Goal: Task Accomplishment & Management: Use online tool/utility

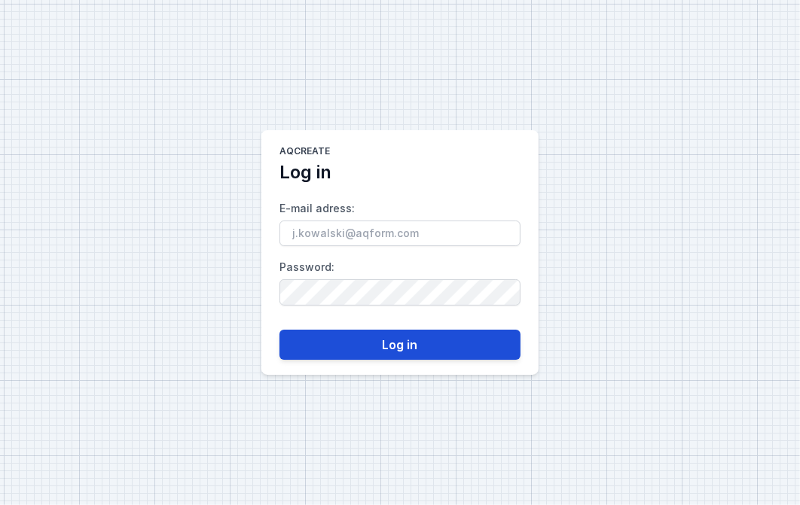
type input "[PERSON_NAME][EMAIL_ADDRESS][DOMAIN_NAME]"
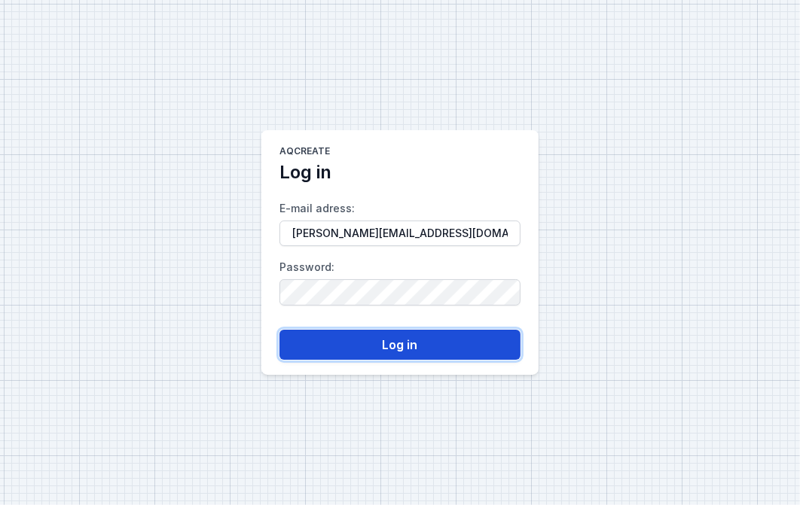
click at [393, 352] on button "Log in" at bounding box center [399, 345] width 241 height 30
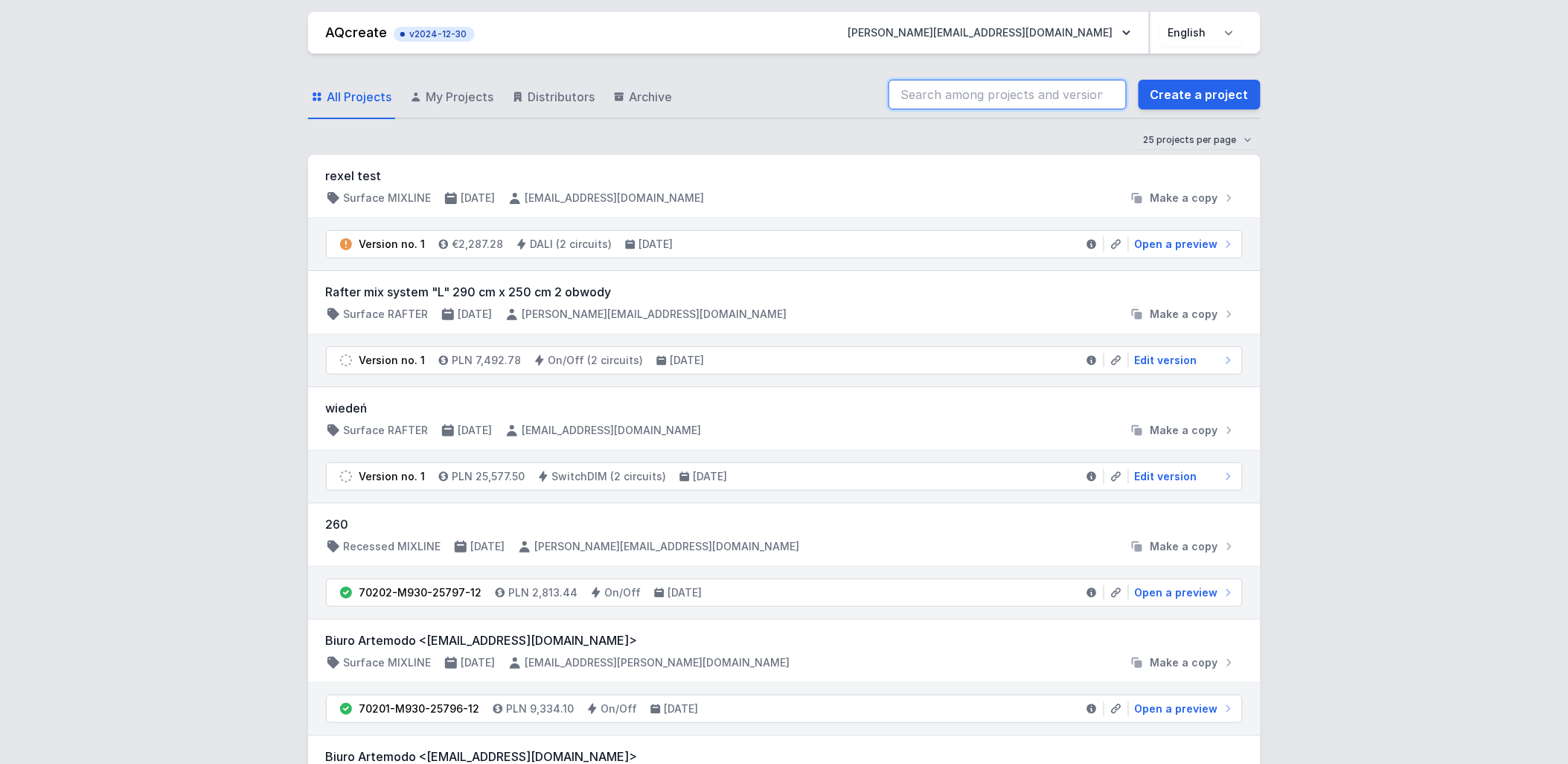
click at [789, 98] on input "search" at bounding box center [1007, 95] width 238 height 30
click at [789, 98] on input "buchere" at bounding box center [1007, 95] width 238 height 30
drag, startPoint x: 988, startPoint y: 98, endPoint x: 1013, endPoint y: 87, distance: 27.3
click at [789, 98] on input "bucherebu" at bounding box center [1007, 95] width 238 height 30
click at [789, 87] on input "bucherebu" at bounding box center [1007, 95] width 238 height 30
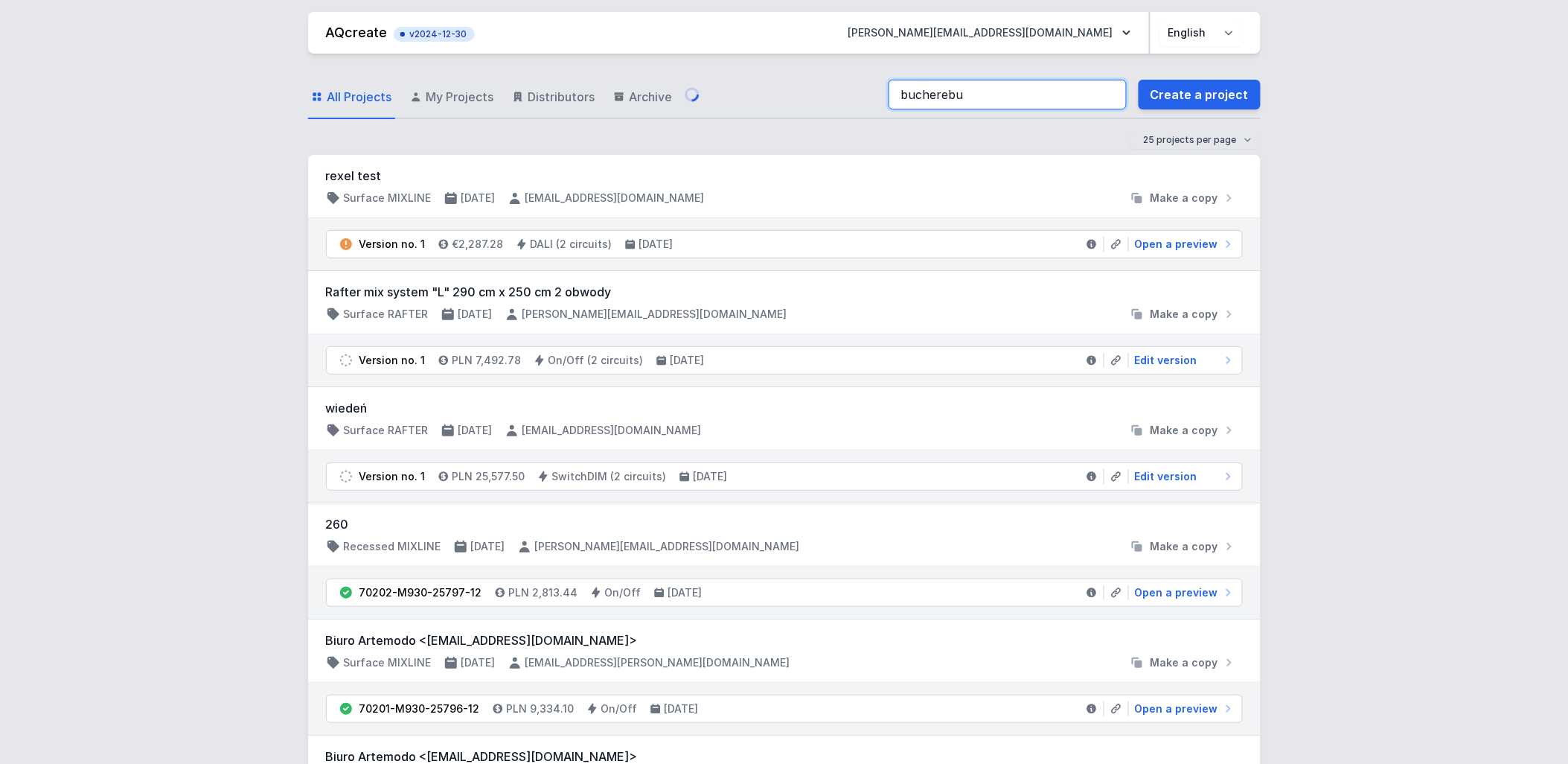
click at [789, 85] on input "bucherebu" at bounding box center [1007, 95] width 238 height 30
click at [789, 102] on input "bucherebu" at bounding box center [1007, 95] width 238 height 30
click at [789, 99] on input "bucherebub" at bounding box center [1007, 95] width 238 height 30
click at [789, 98] on input "bucherebub" at bounding box center [1007, 95] width 238 height 30
click at [789, 97] on input "bucherebub" at bounding box center [1007, 95] width 238 height 30
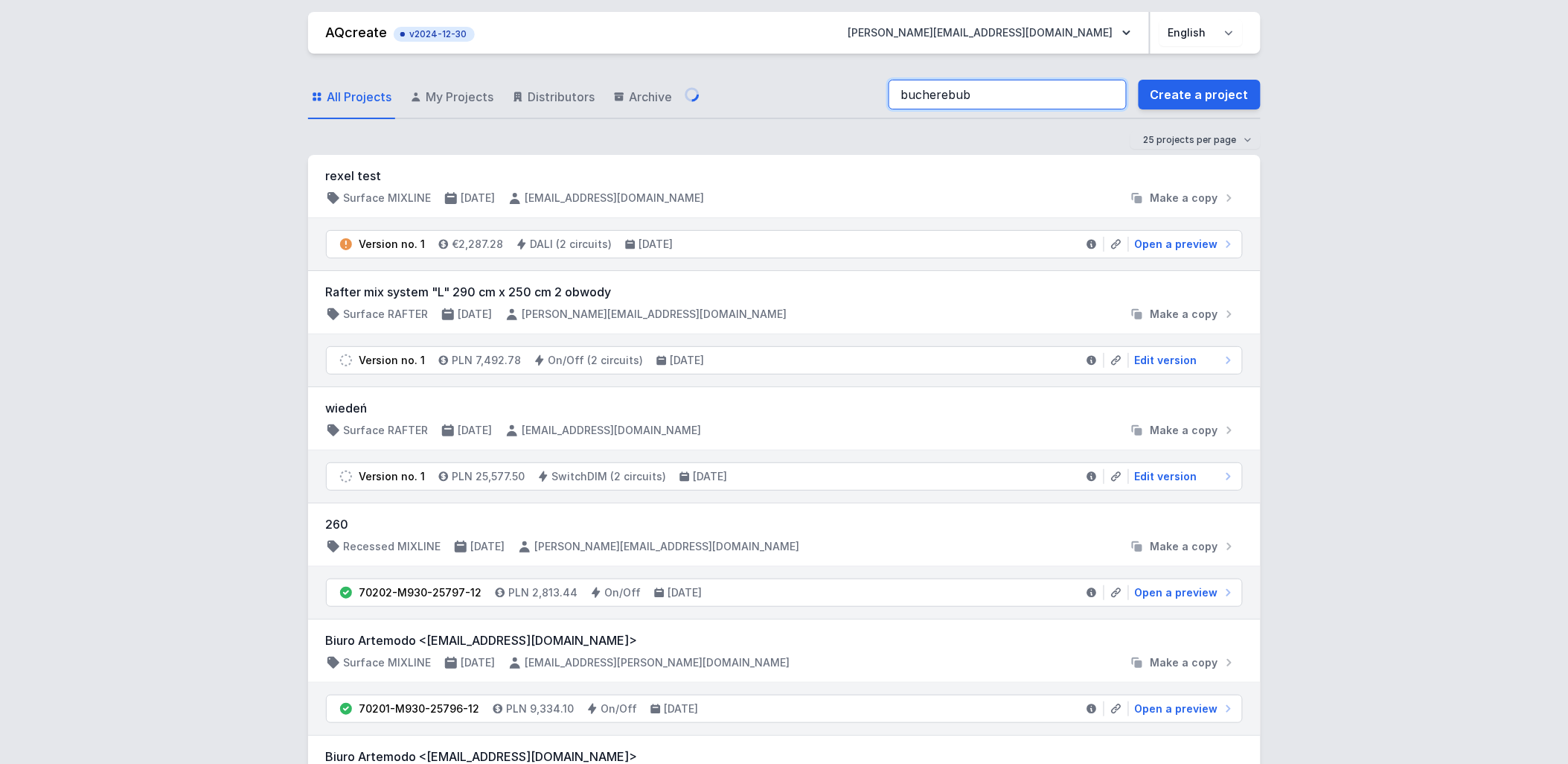
click at [789, 97] on input "bucherebub" at bounding box center [1007, 95] width 238 height 30
click at [709, 84] on div "All Projects My Projects Distributors Archive bb Create a project" at bounding box center [784, 95] width 952 height 47
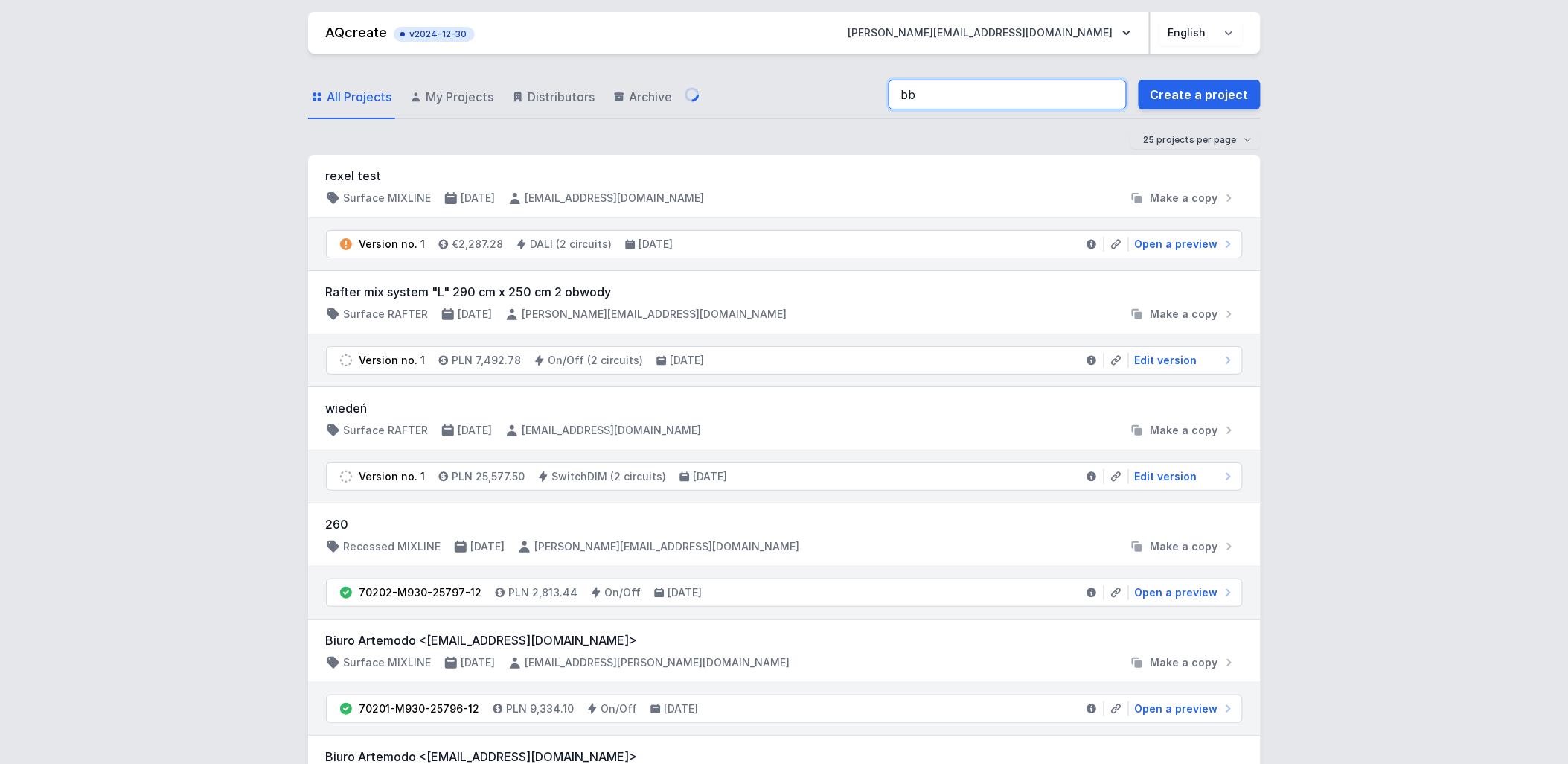
click at [789, 94] on input "bb" at bounding box center [1007, 95] width 238 height 30
type input "buchere"
click at [737, 83] on div "All Projects My Projects Distributors Archive buchere Create a project" at bounding box center [784, 95] width 952 height 47
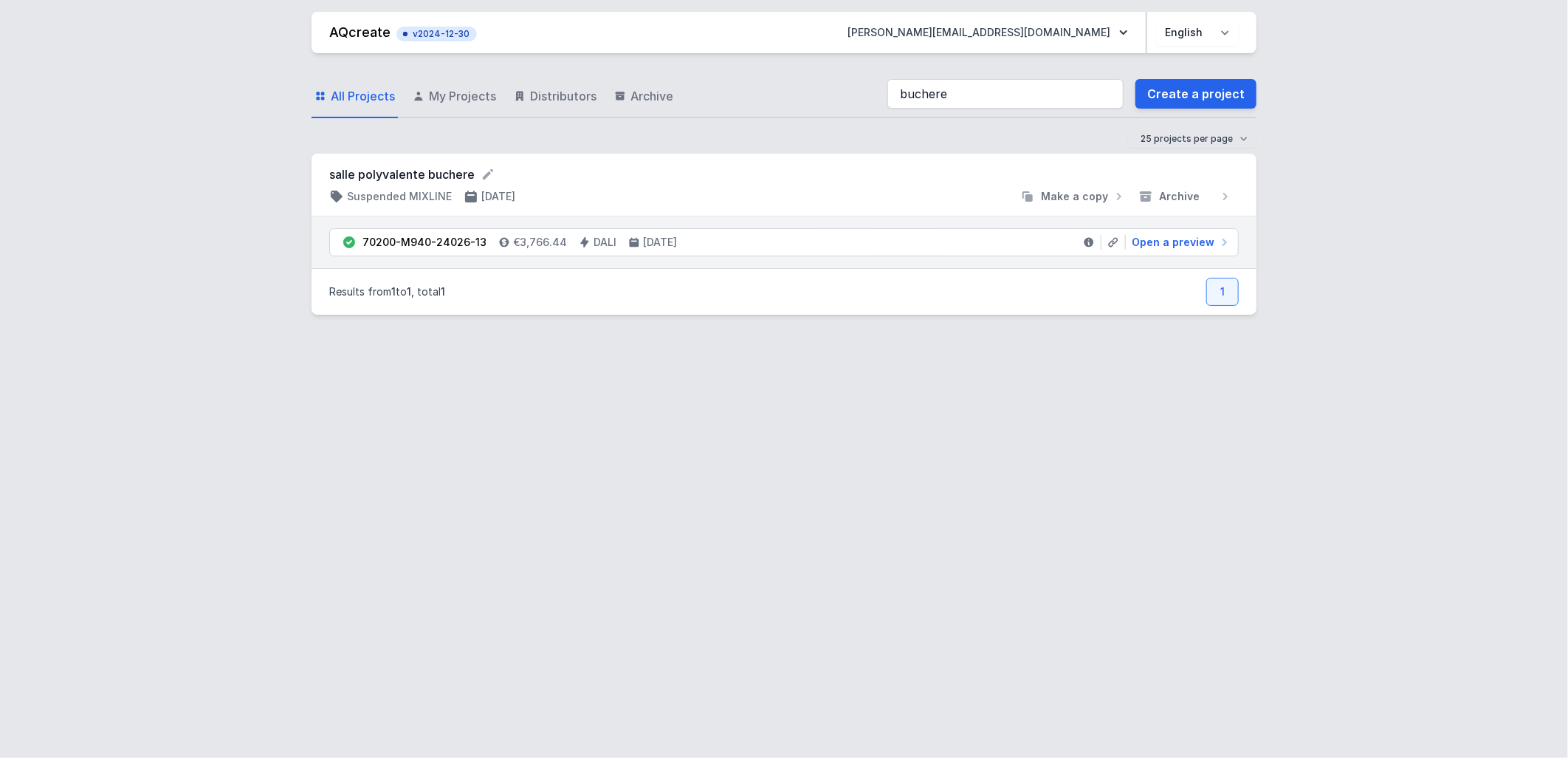
click at [431, 186] on div "salle polyvalente buchere Suspended MIXLINE [DATE] Make a copy Archive" at bounding box center [784, 184] width 909 height 38
click at [783, 248] on span "Open a preview" at bounding box center [1173, 242] width 82 height 15
select select "4000"
select select "4"
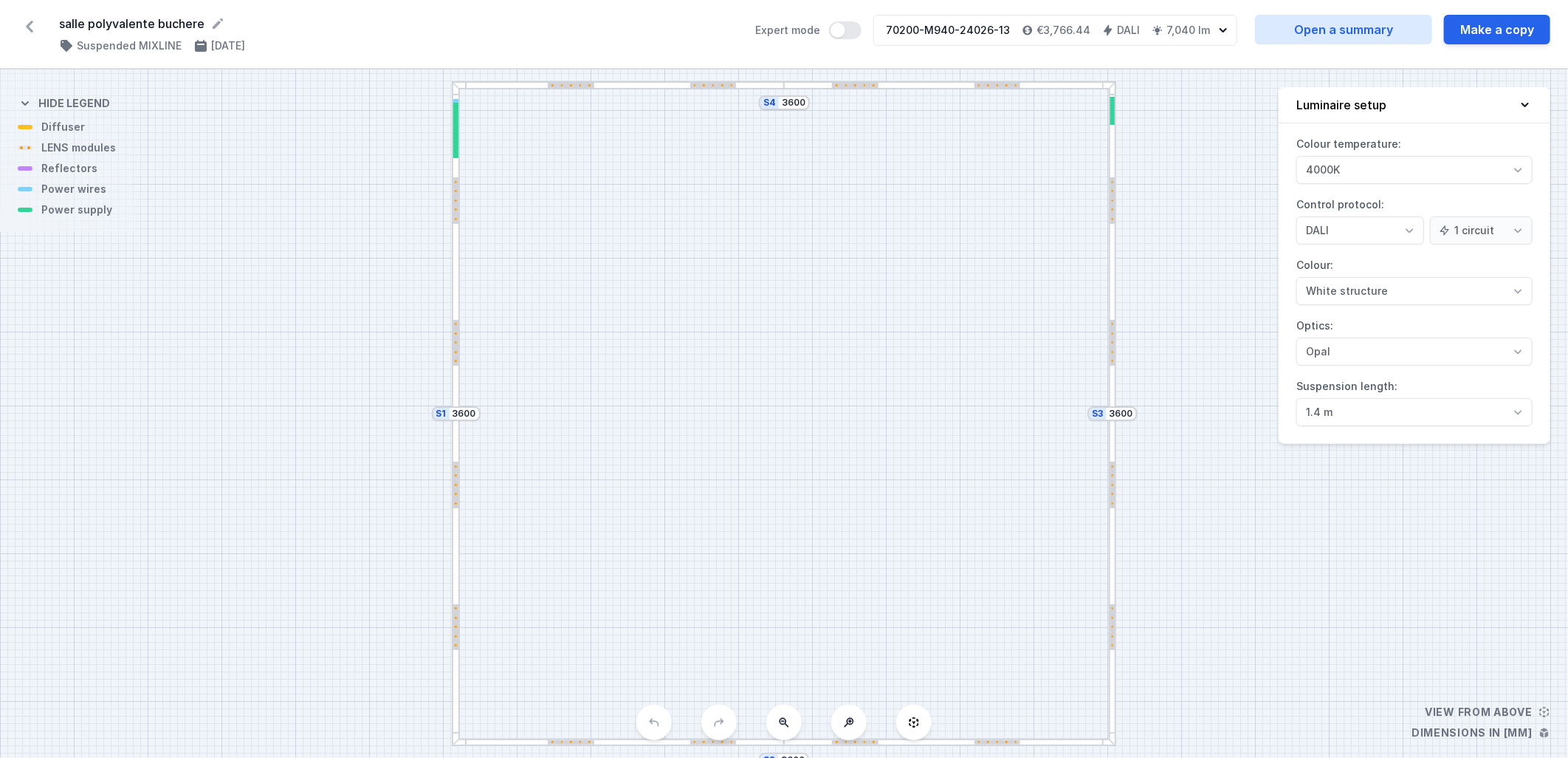
click at [783, 106] on div "S4 3600" at bounding box center [784, 102] width 51 height 15
drag, startPoint x: 1467, startPoint y: 34, endPoint x: 1360, endPoint y: 50, distance: 108.2
click at [783, 34] on button "Make a copy" at bounding box center [1496, 29] width 106 height 29
select select "4000"
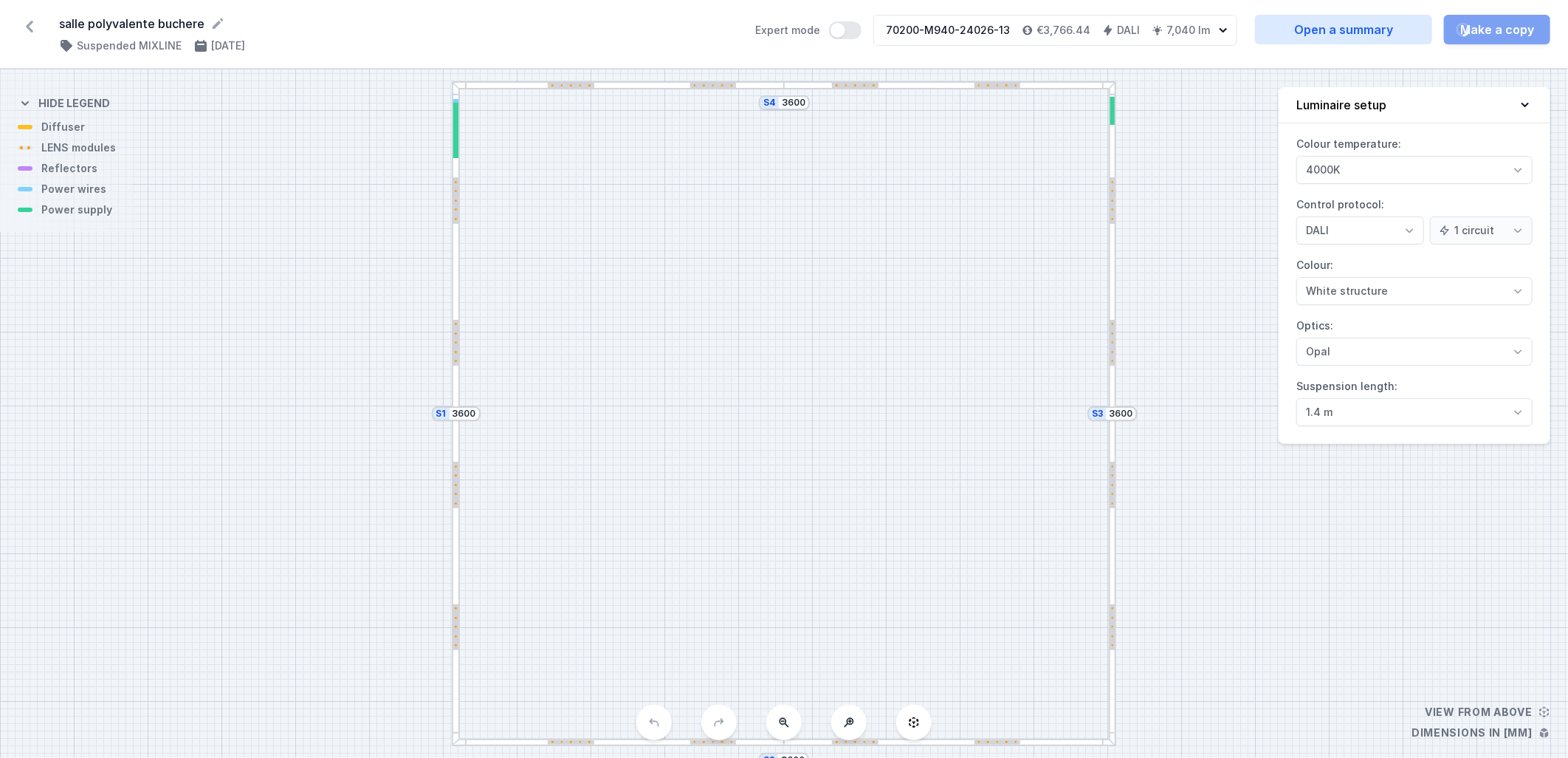
select select "4"
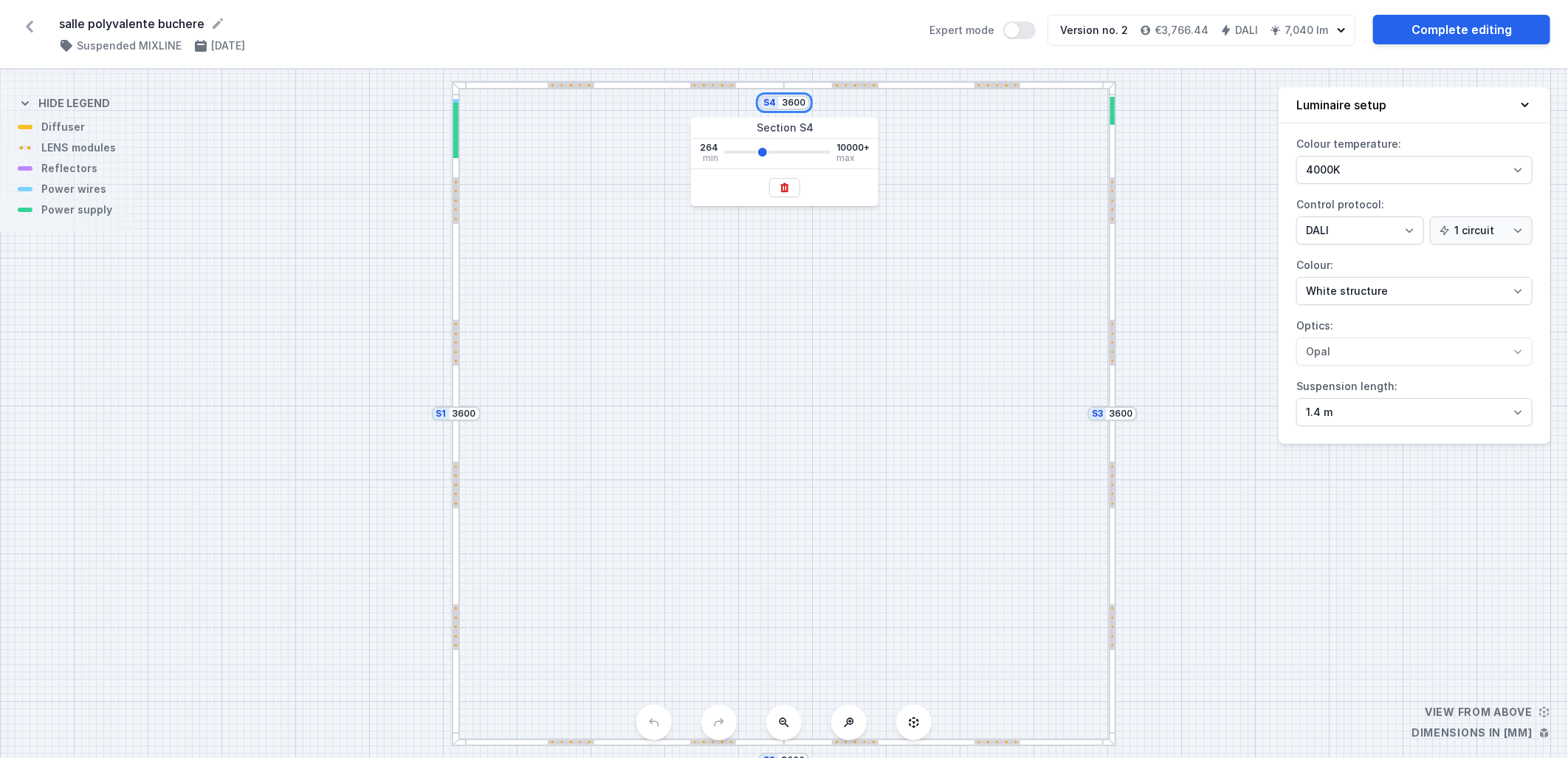
click at [783, 103] on input "3600" at bounding box center [794, 103] width 24 height 12
type input "3000"
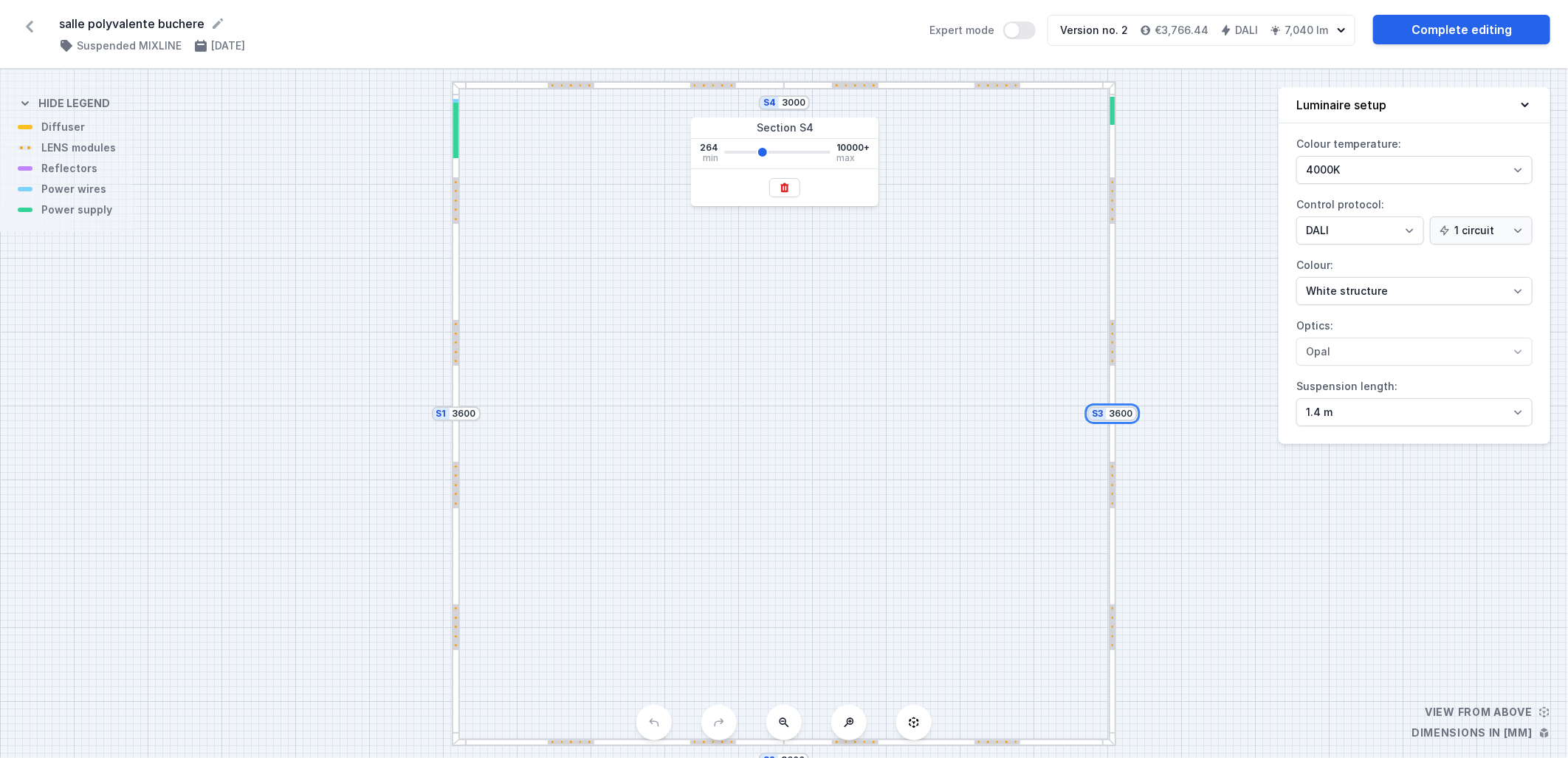
type input "3000"
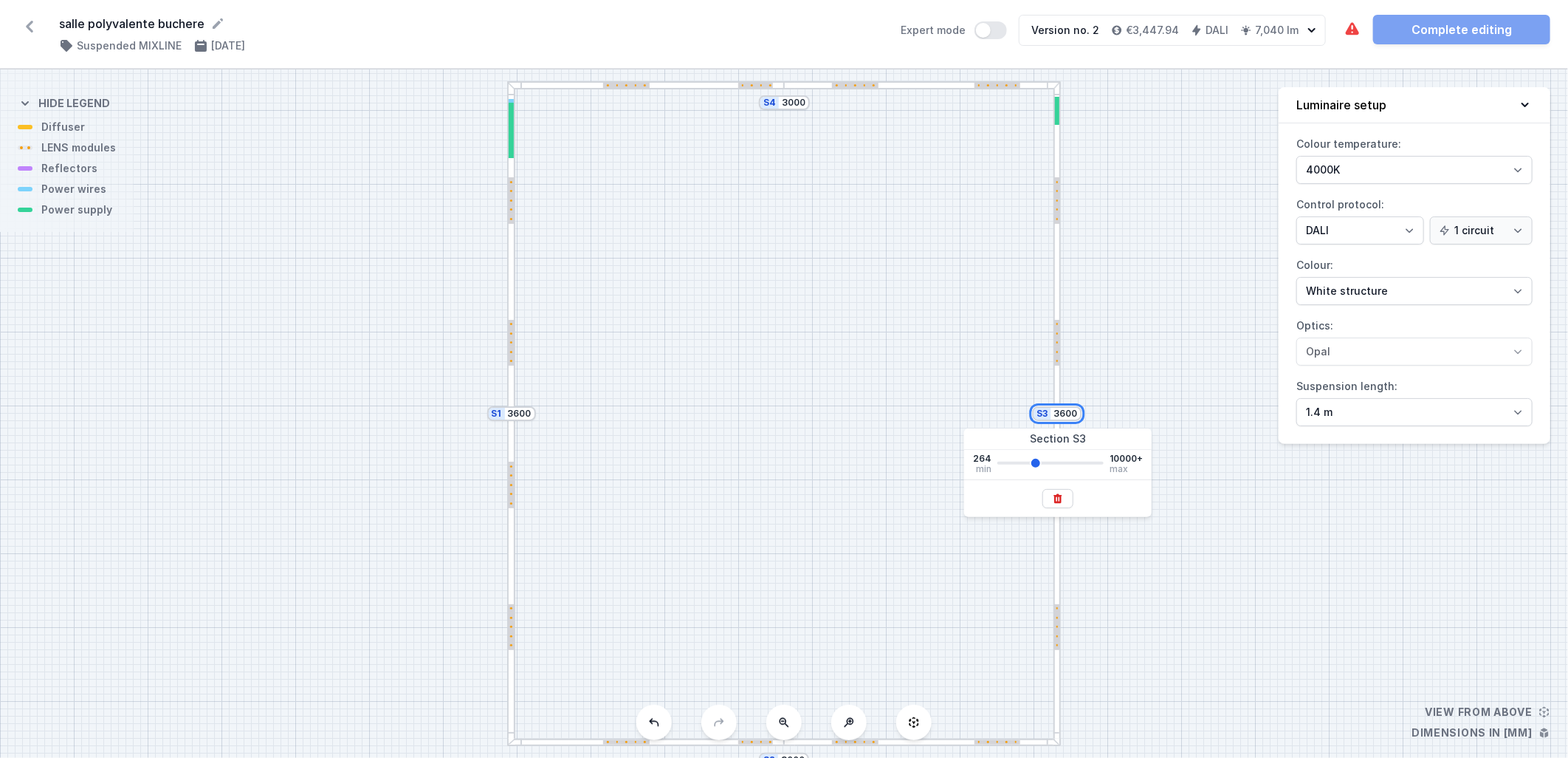
click at [783, 409] on input "3600" at bounding box center [1066, 414] width 24 height 12
click at [783, 418] on input "3600" at bounding box center [1066, 414] width 24 height 12
click at [783, 405] on div "S4 3000 S3 3600 S2 3000 S1 3600" at bounding box center [784, 414] width 1568 height 688
click at [783, 407] on div "S4 3000 S3 3600 S2 3000 S1 3600" at bounding box center [784, 414] width 1568 height 688
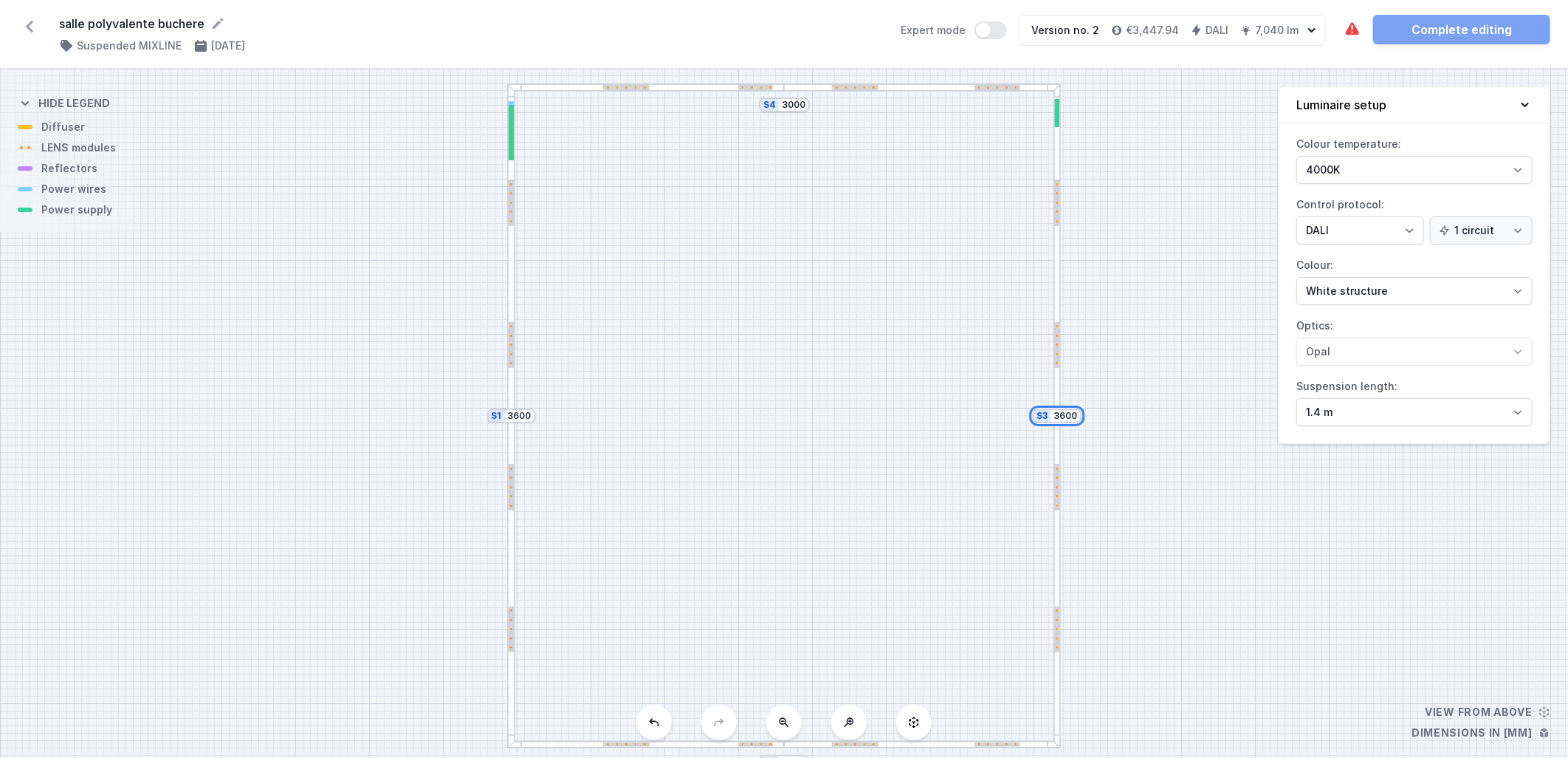
click at [783, 411] on input "3600" at bounding box center [1066, 416] width 24 height 12
click at [783, 410] on input "3600" at bounding box center [1066, 416] width 24 height 12
type input "3000"
click at [547, 402] on div "S4 3000 S3 3000 S2 3000 S1 3000" at bounding box center [784, 414] width 1568 height 688
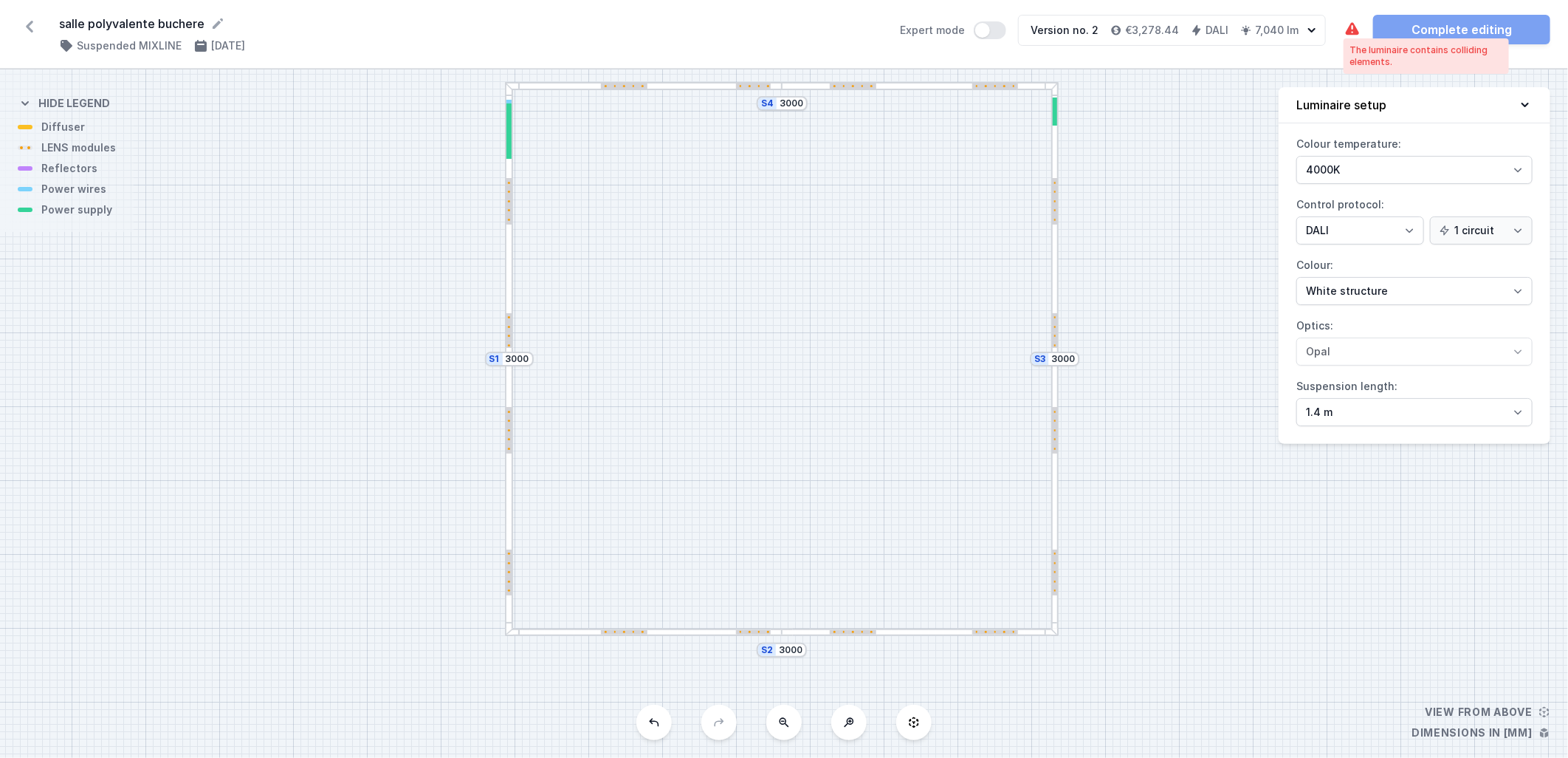
click at [783, 27] on icon at bounding box center [1352, 28] width 14 height 13
drag, startPoint x: 754, startPoint y: 85, endPoint x: 728, endPoint y: 85, distance: 26.0
click at [728, 85] on div at bounding box center [643, 86] width 276 height 8
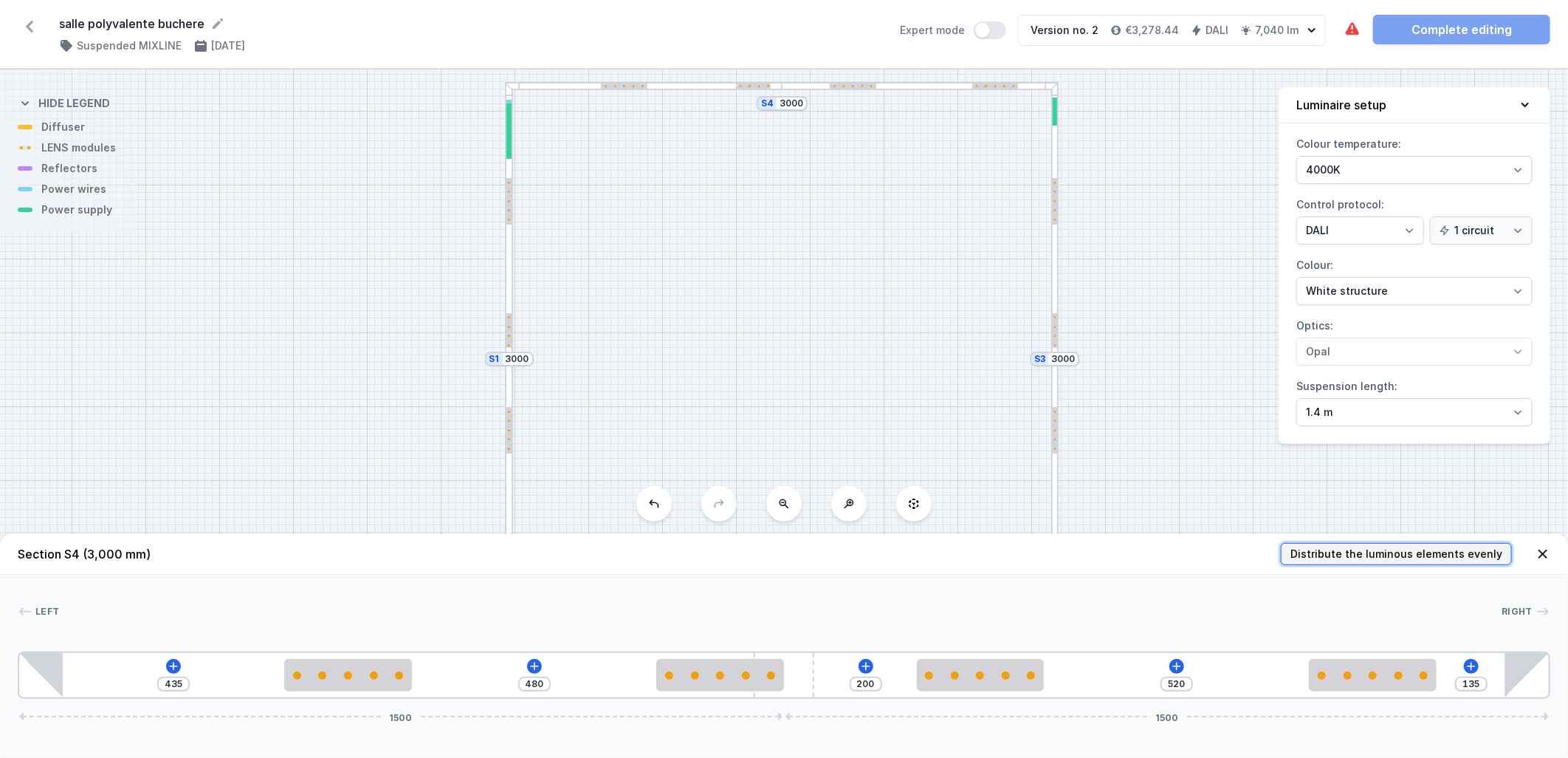
click at [783, 495] on span "Distribute the luminous elements evenly" at bounding box center [1396, 553] width 212 height 15
type input "315"
type input "400"
type input "140"
type input "400"
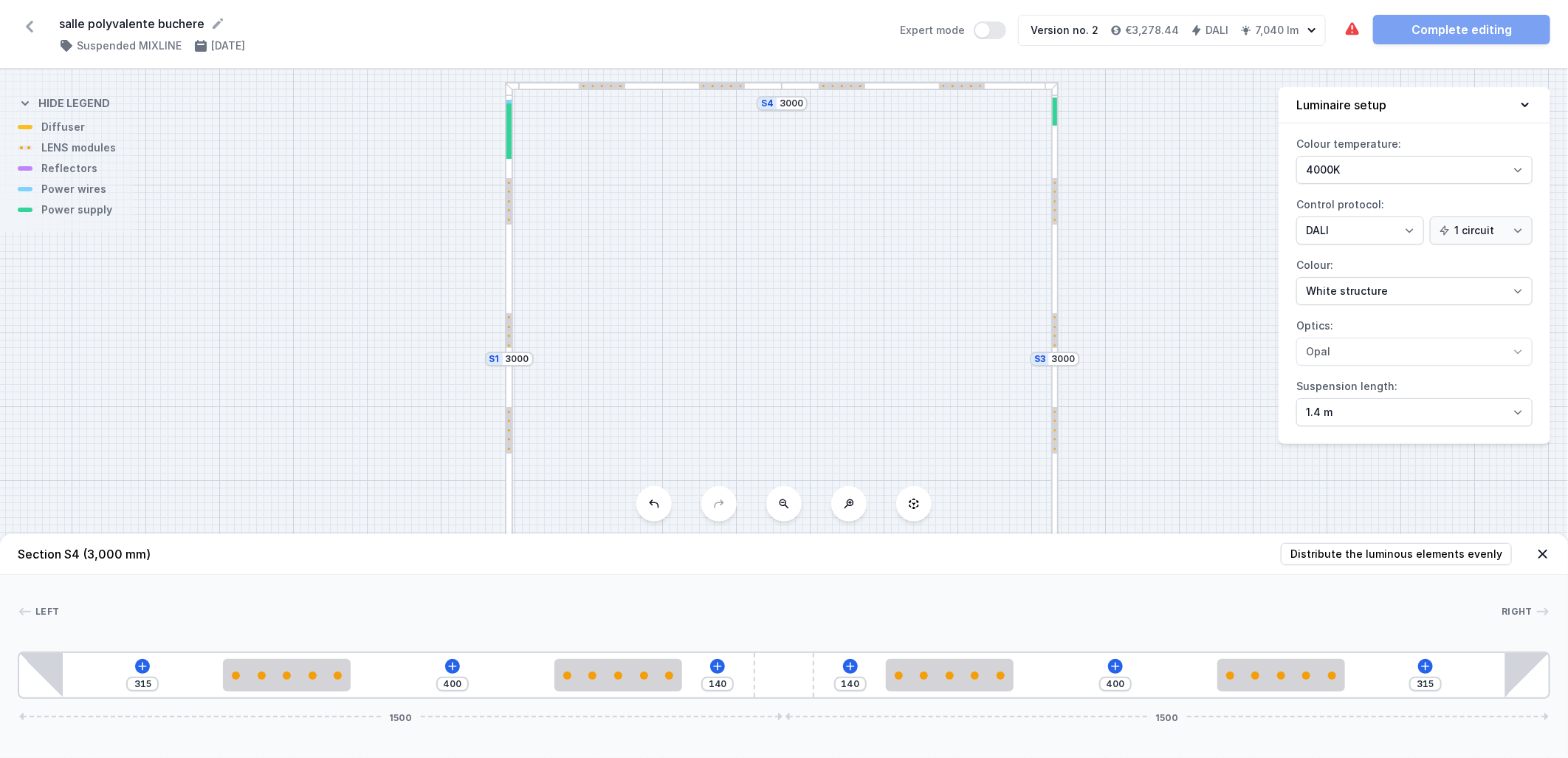
click at [783, 210] on div at bounding box center [1054, 201] width 5 height 46
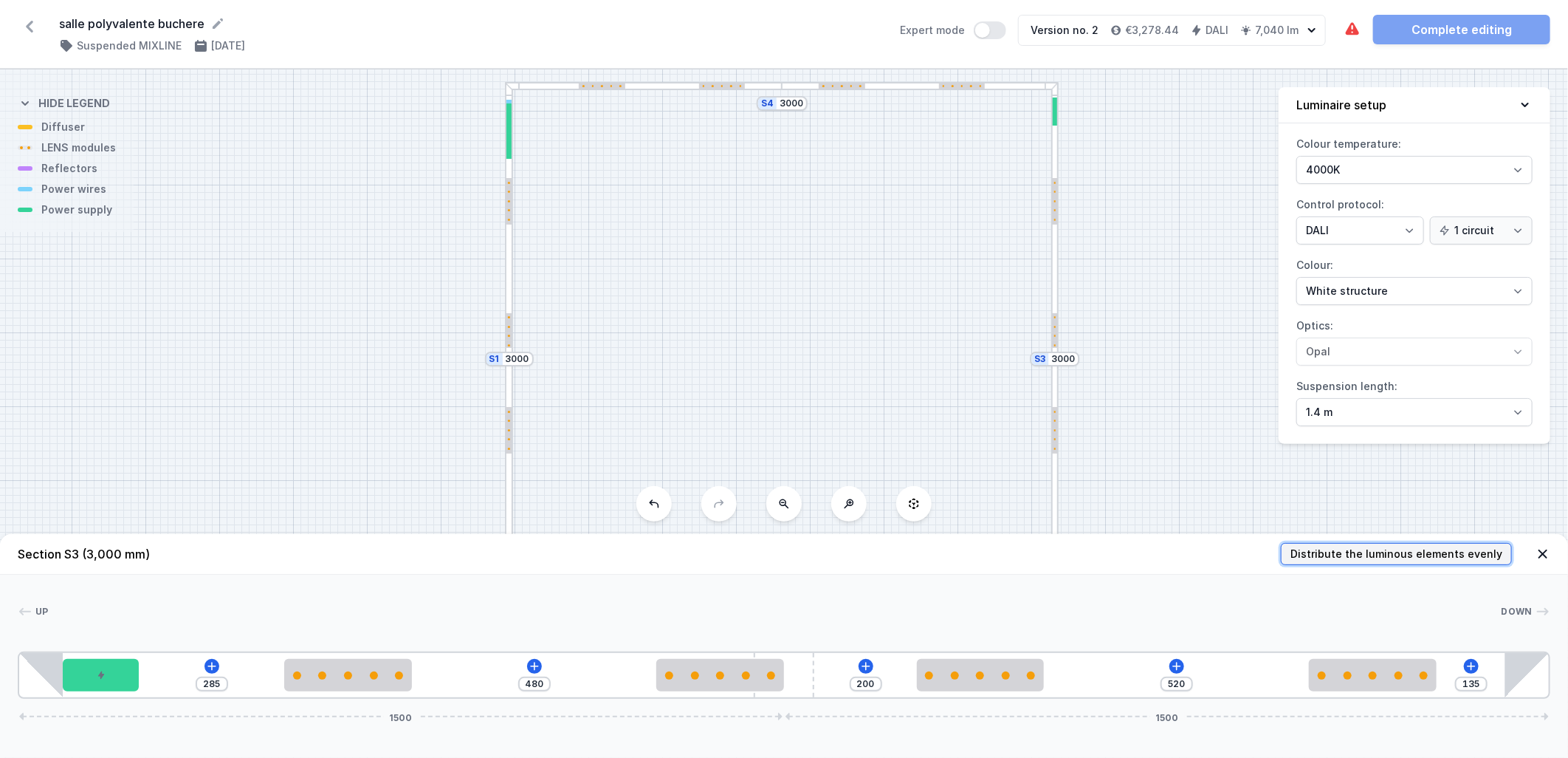
click at [783, 495] on button "Distribute the luminous elements evenly" at bounding box center [1396, 554] width 231 height 23
type input "315"
type input "165"
type input "400"
type input "140"
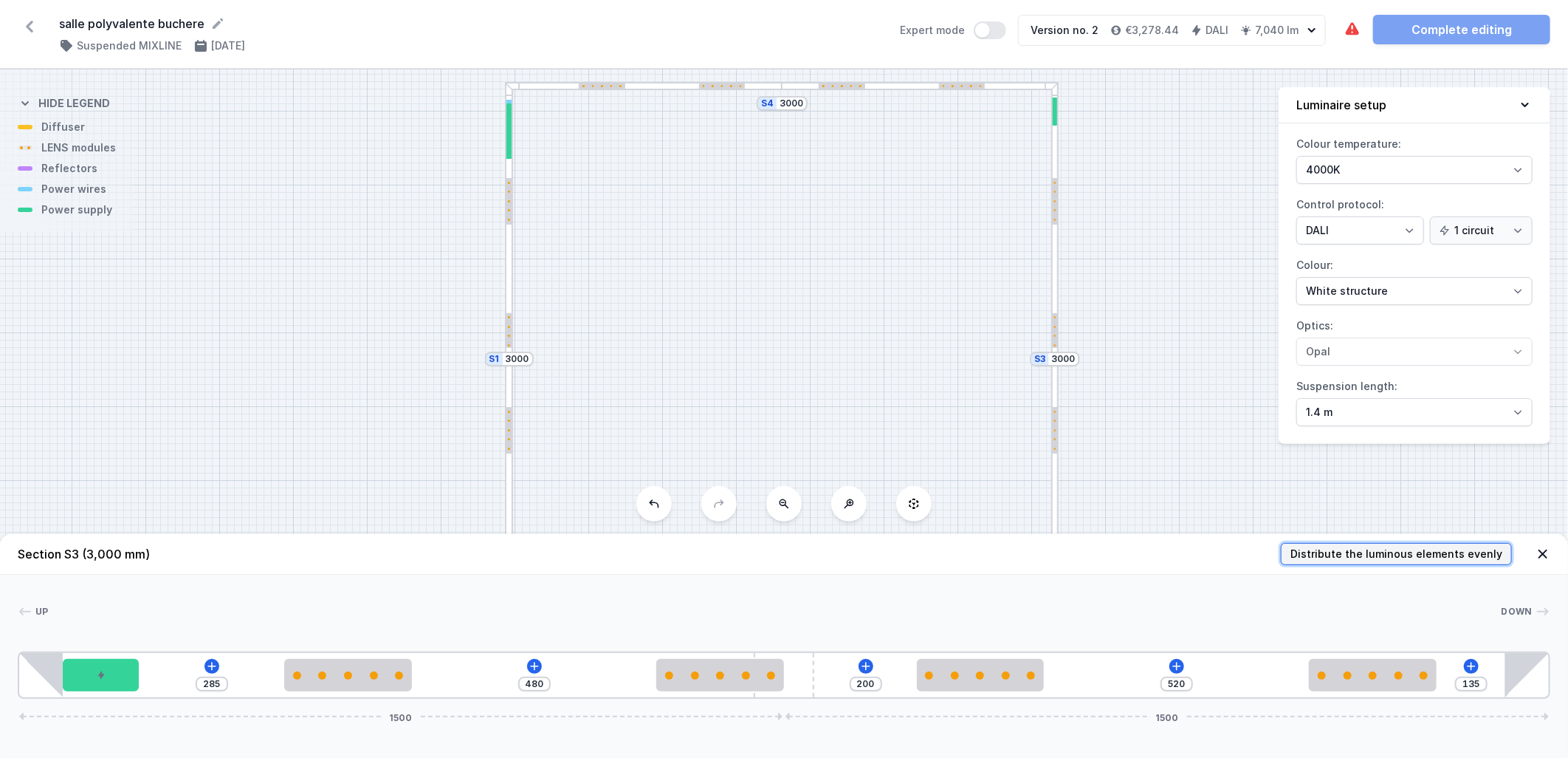
type input "400"
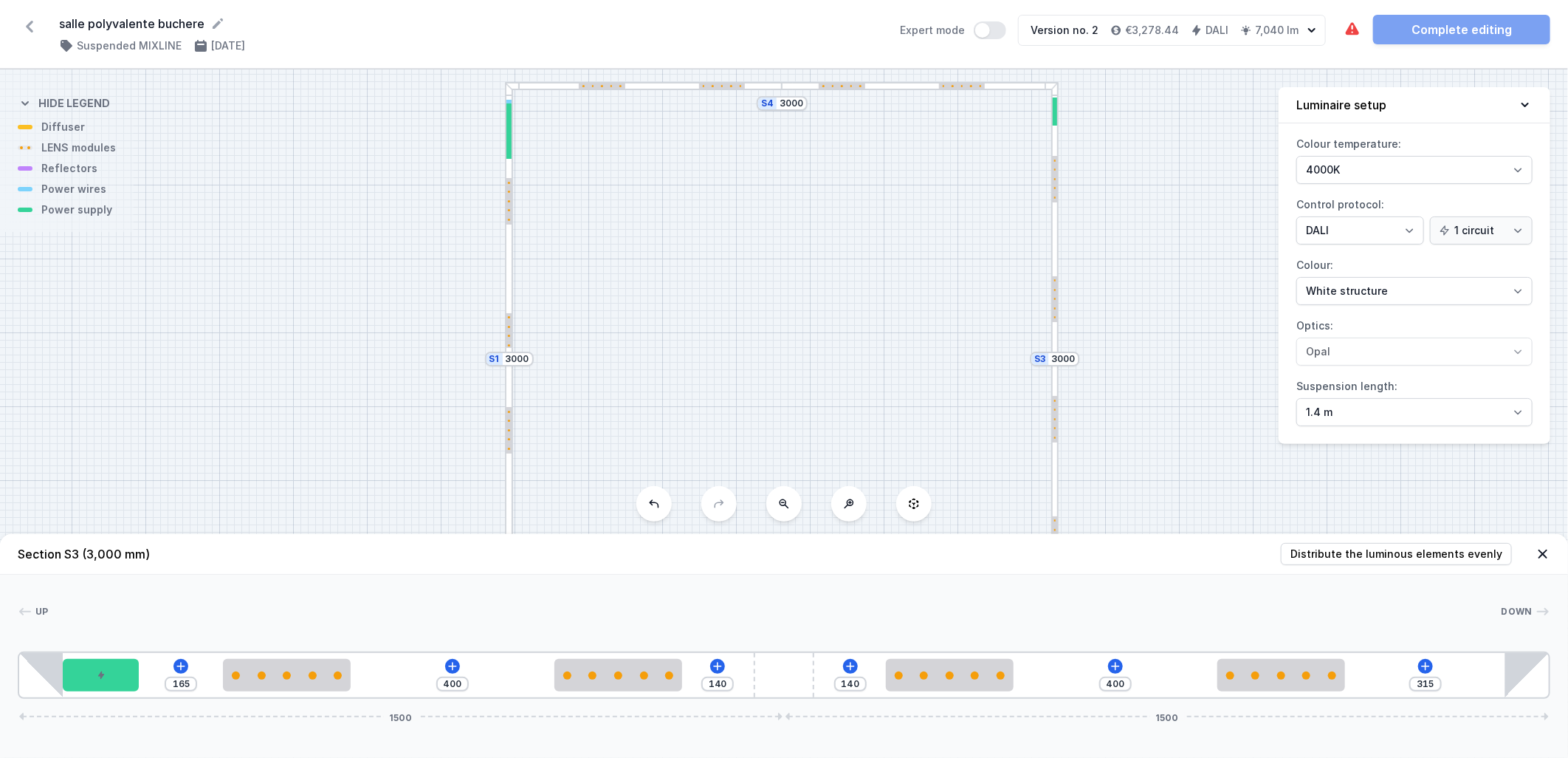
click at [511, 336] on div at bounding box center [509, 335] width 5 height 46
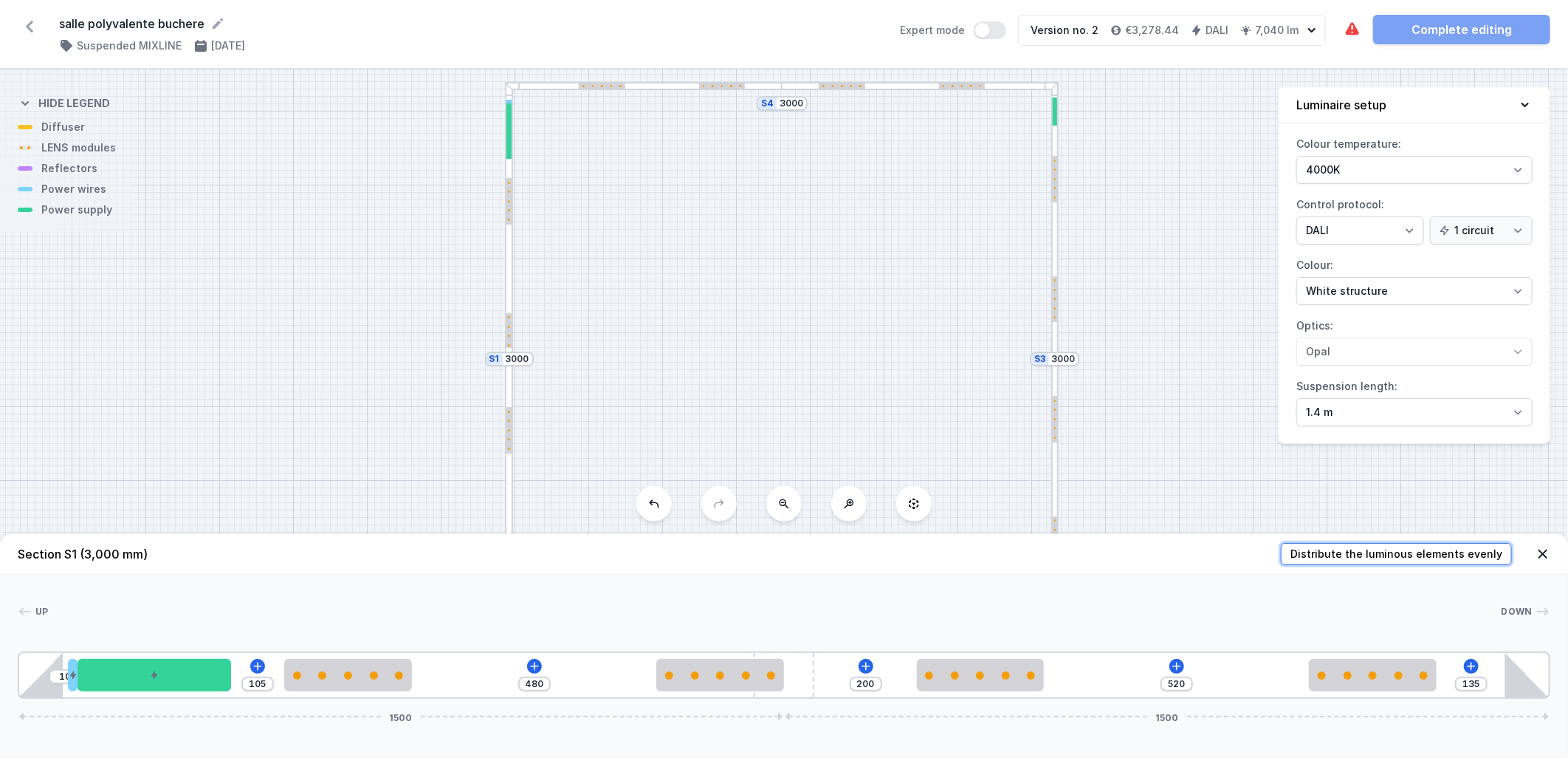
drag, startPoint x: 1329, startPoint y: 554, endPoint x: 926, endPoint y: 436, distance: 419.9
click at [783, 495] on span "Distribute the luminous elements evenly" at bounding box center [1396, 553] width 212 height 15
type input "315"
type input "400"
type input "140"
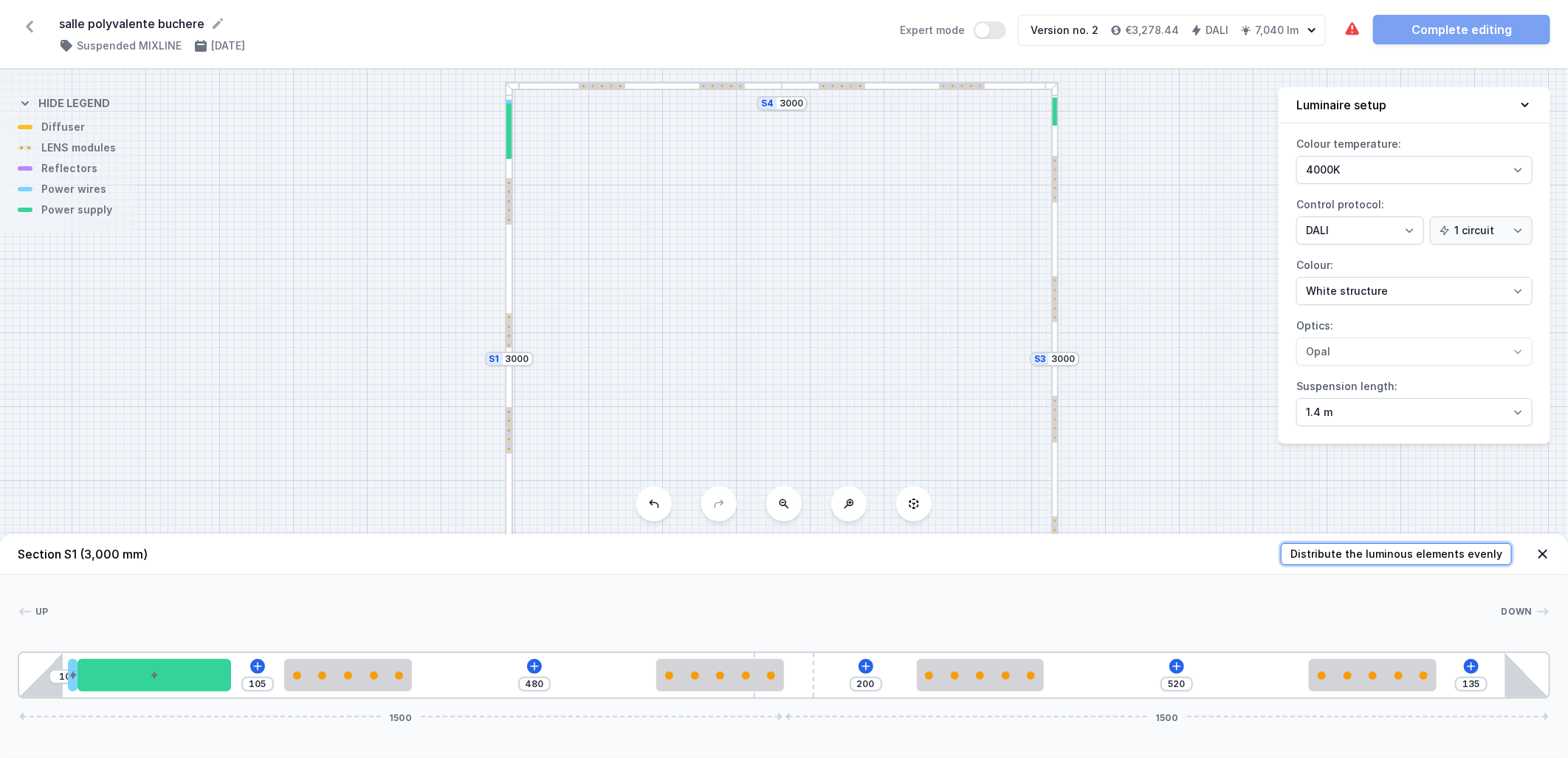
type input "400"
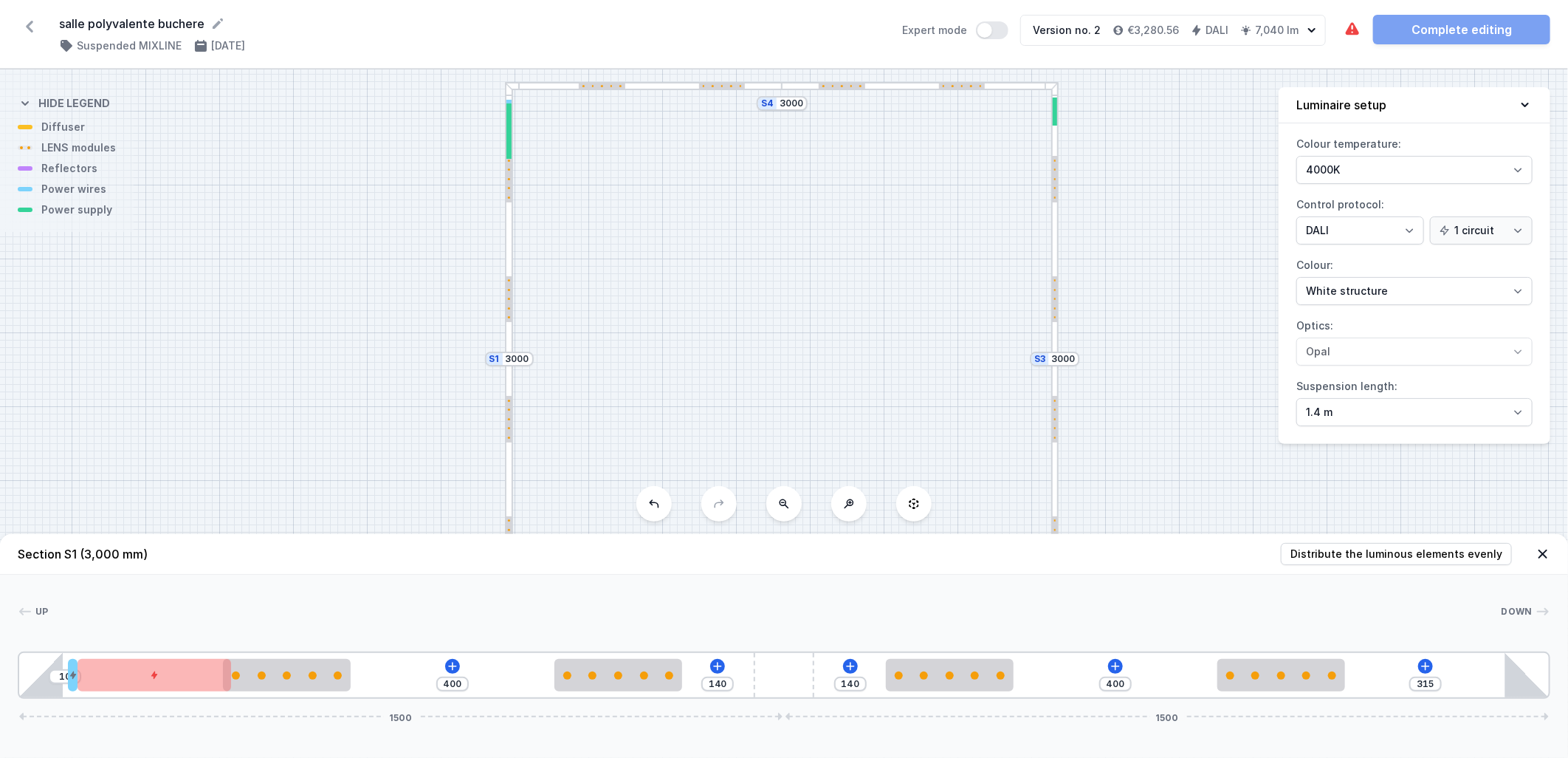
click at [783, 395] on div "S4 3000 S3 3000 S2 3000 S1 3000" at bounding box center [784, 414] width 1568 height 688
drag, startPoint x: 904, startPoint y: 446, endPoint x: 894, endPoint y: 149, distance: 297.2
click at [783, 149] on div "S4 3000 S3 3000 S2 3000 S1 3000" at bounding box center [784, 414] width 1568 height 688
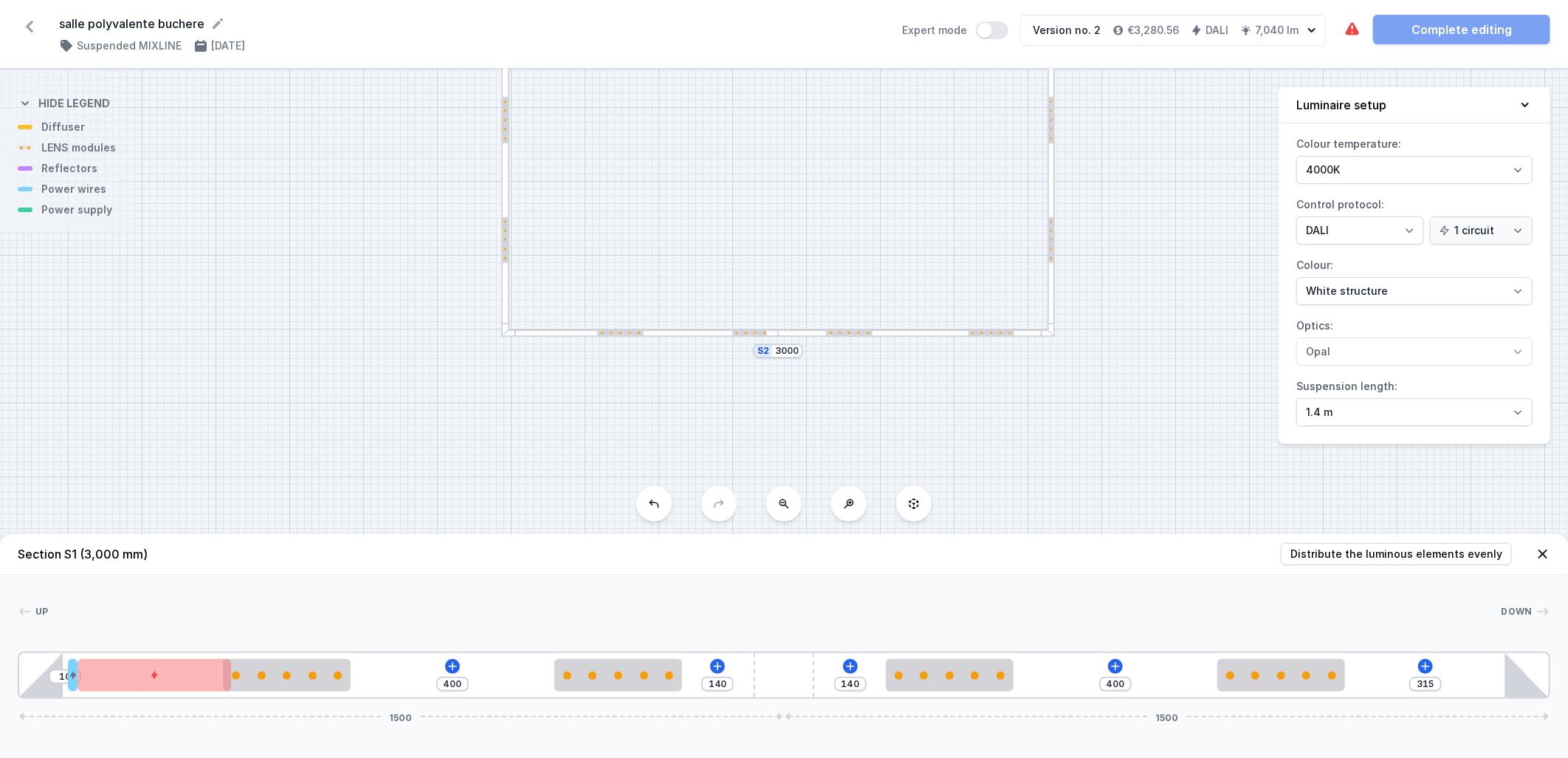
click at [783, 339] on div "S4 3000 S3 3000 S2 3000 S1 3000" at bounding box center [784, 414] width 1568 height 688
click at [783, 337] on div "S4 3000 S3 3000 S2 3000 S1 3000" at bounding box center [784, 414] width 1568 height 688
click at [783, 333] on div at bounding box center [848, 332] width 46 height 5
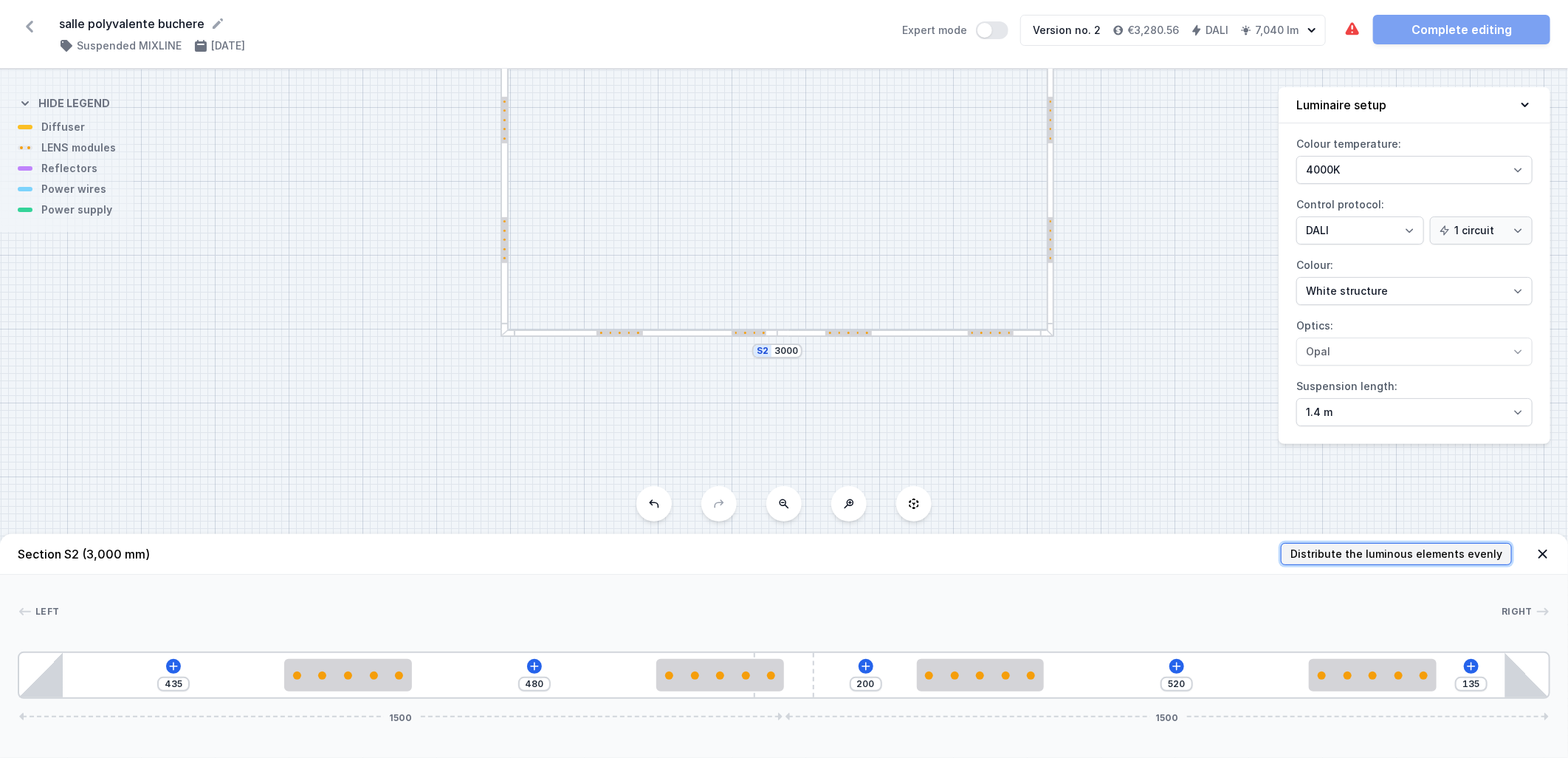
click at [783, 495] on button "Distribute the luminous elements evenly" at bounding box center [1396, 554] width 231 height 23
type input "315"
type input "400"
type input "140"
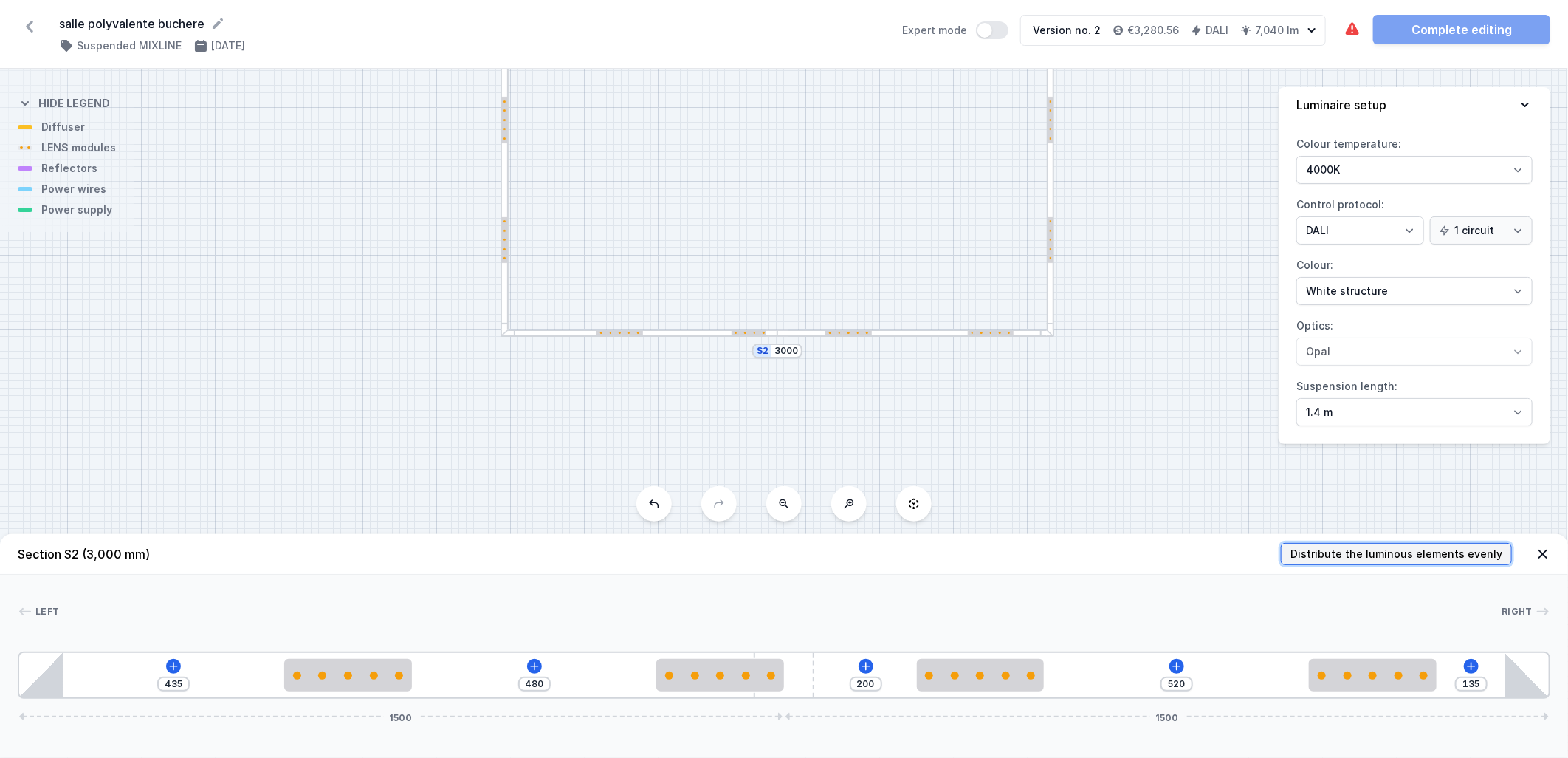
type input "400"
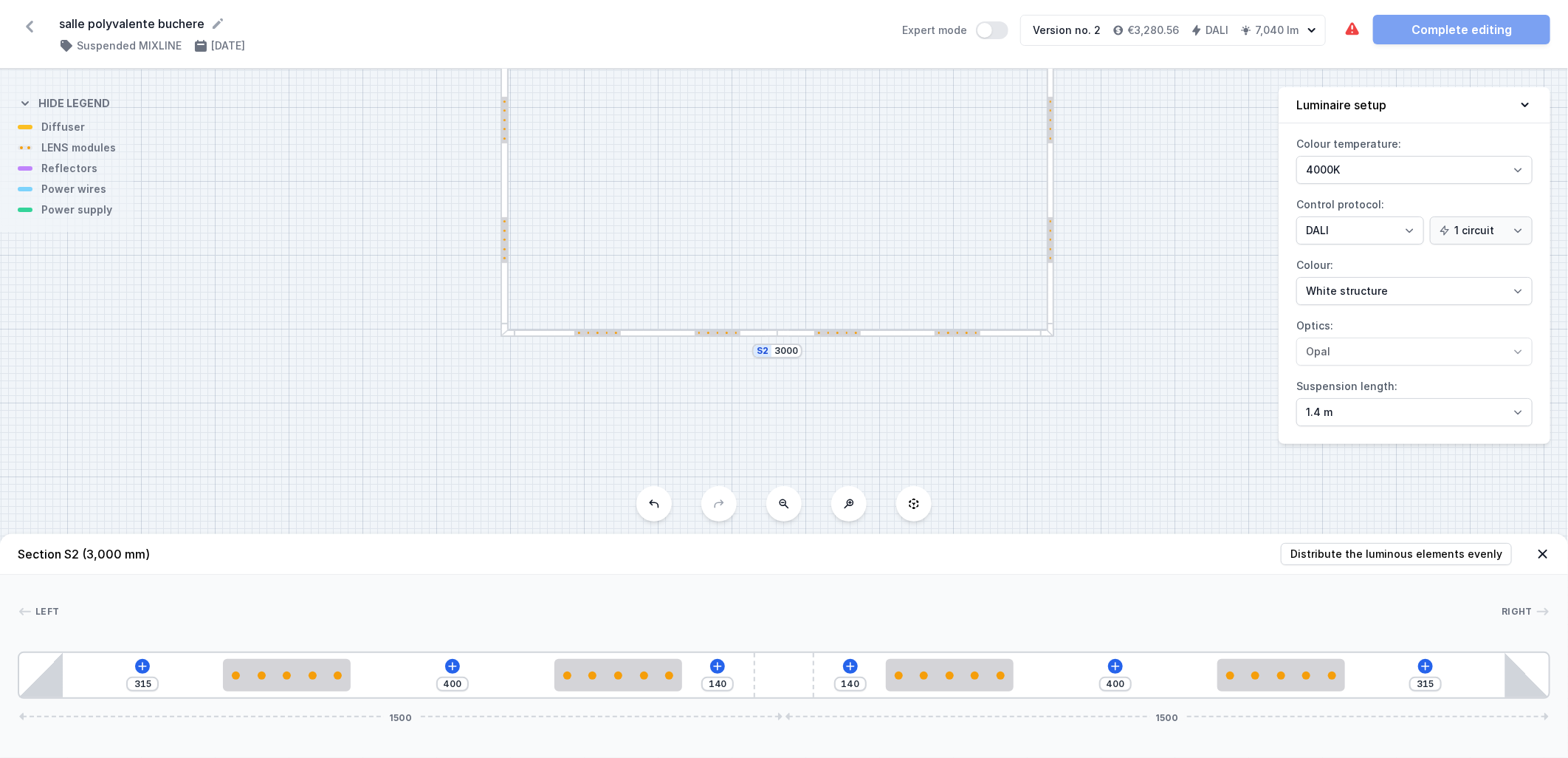
click at [783, 238] on div "S4 3000 S3 3000 S2 3000 S1 3000" at bounding box center [784, 414] width 1568 height 688
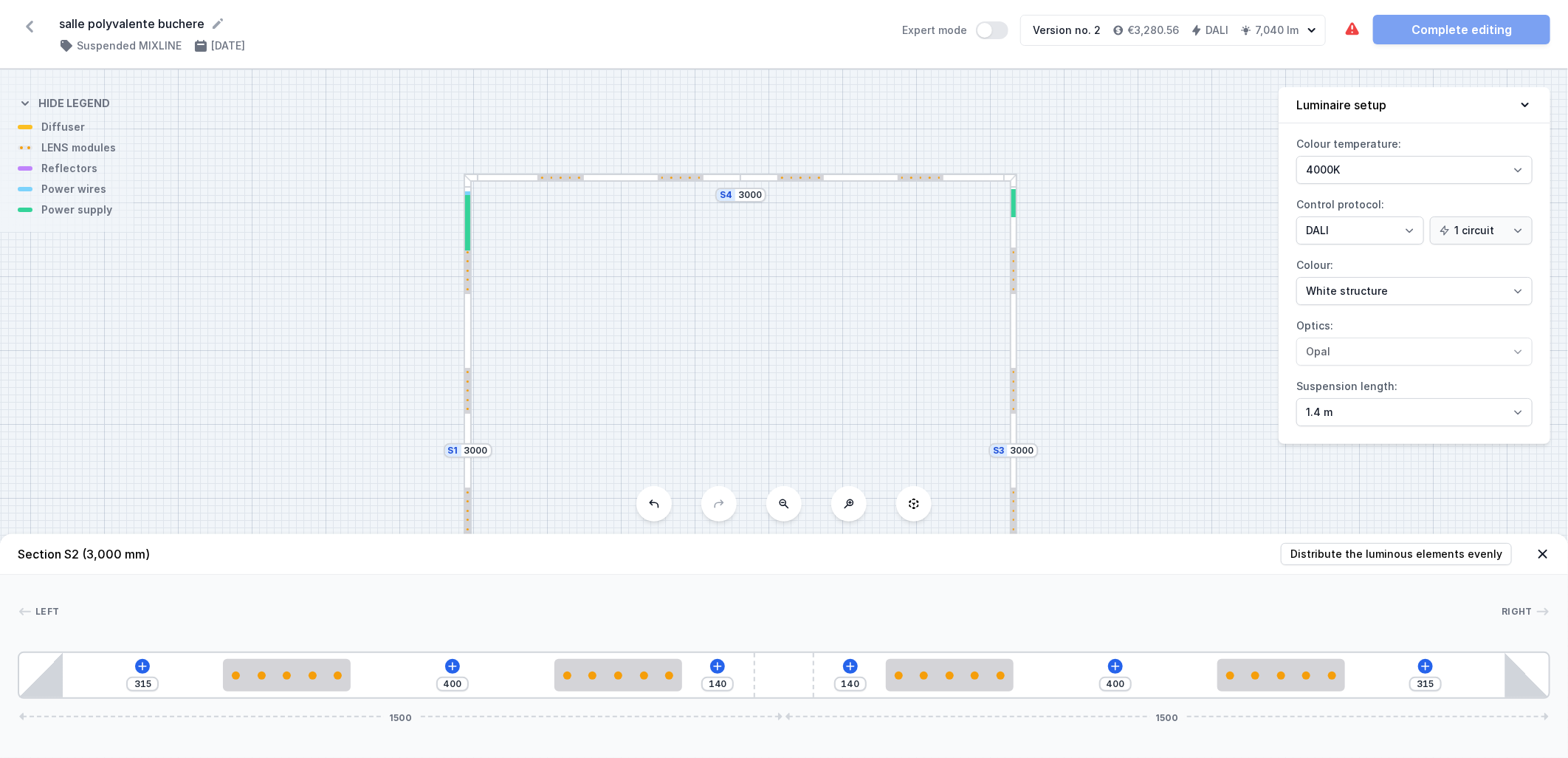
drag, startPoint x: 1146, startPoint y: 128, endPoint x: 1103, endPoint y: 423, distance: 298.1
click at [783, 495] on div "S4 3000 S3 3000 S2 3000 S1 3000" at bounding box center [784, 414] width 1568 height 688
click at [783, 179] on div at bounding box center [1014, 181] width 5 height 28
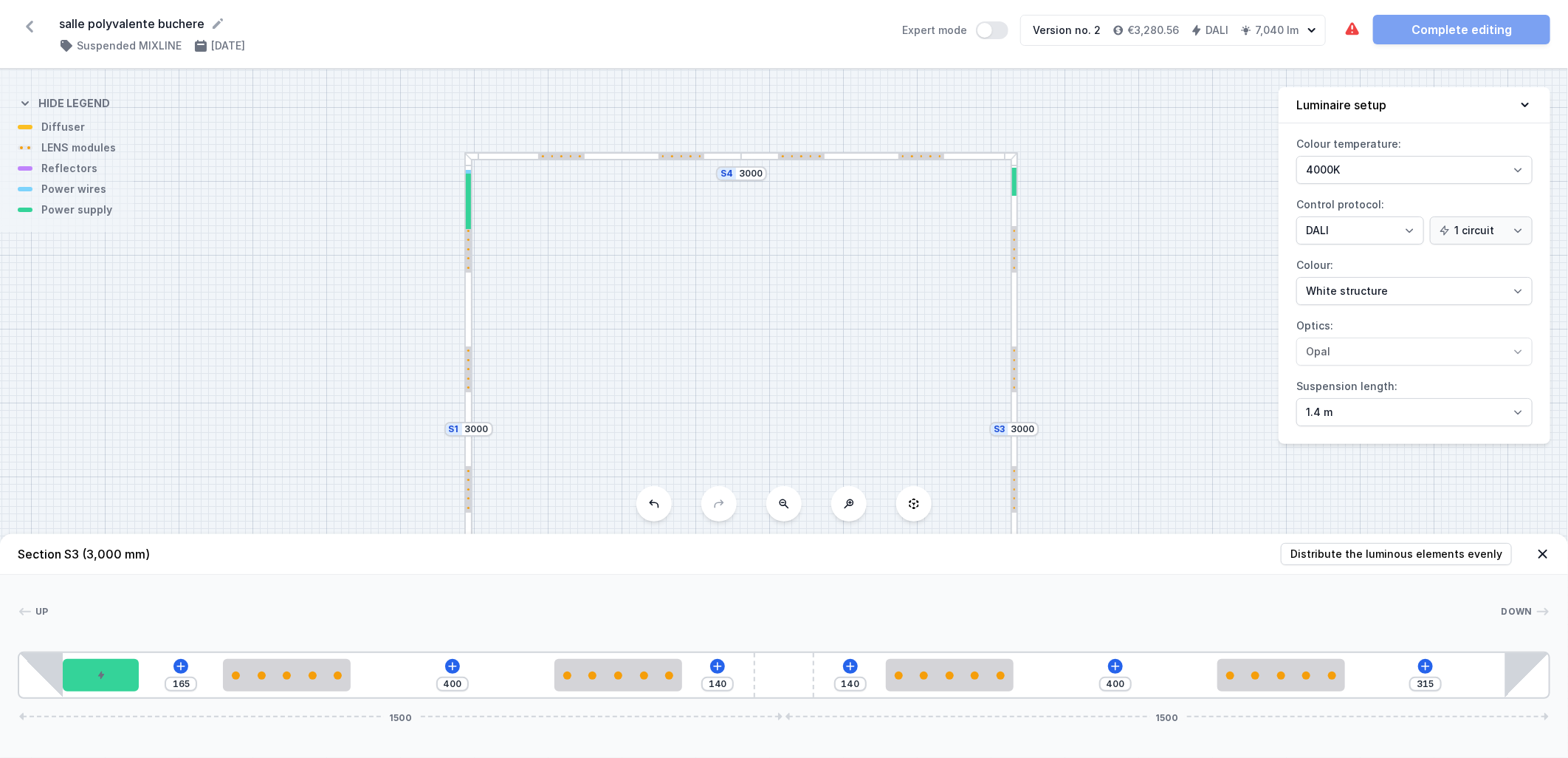
drag, startPoint x: 480, startPoint y: 338, endPoint x: 490, endPoint y: 259, distance: 79.6
click at [483, 336] on div "S4 3000 S3 3000 S2 3000 S1 3000" at bounding box center [784, 414] width 1568 height 688
click at [474, 247] on div at bounding box center [470, 246] width 5 height 46
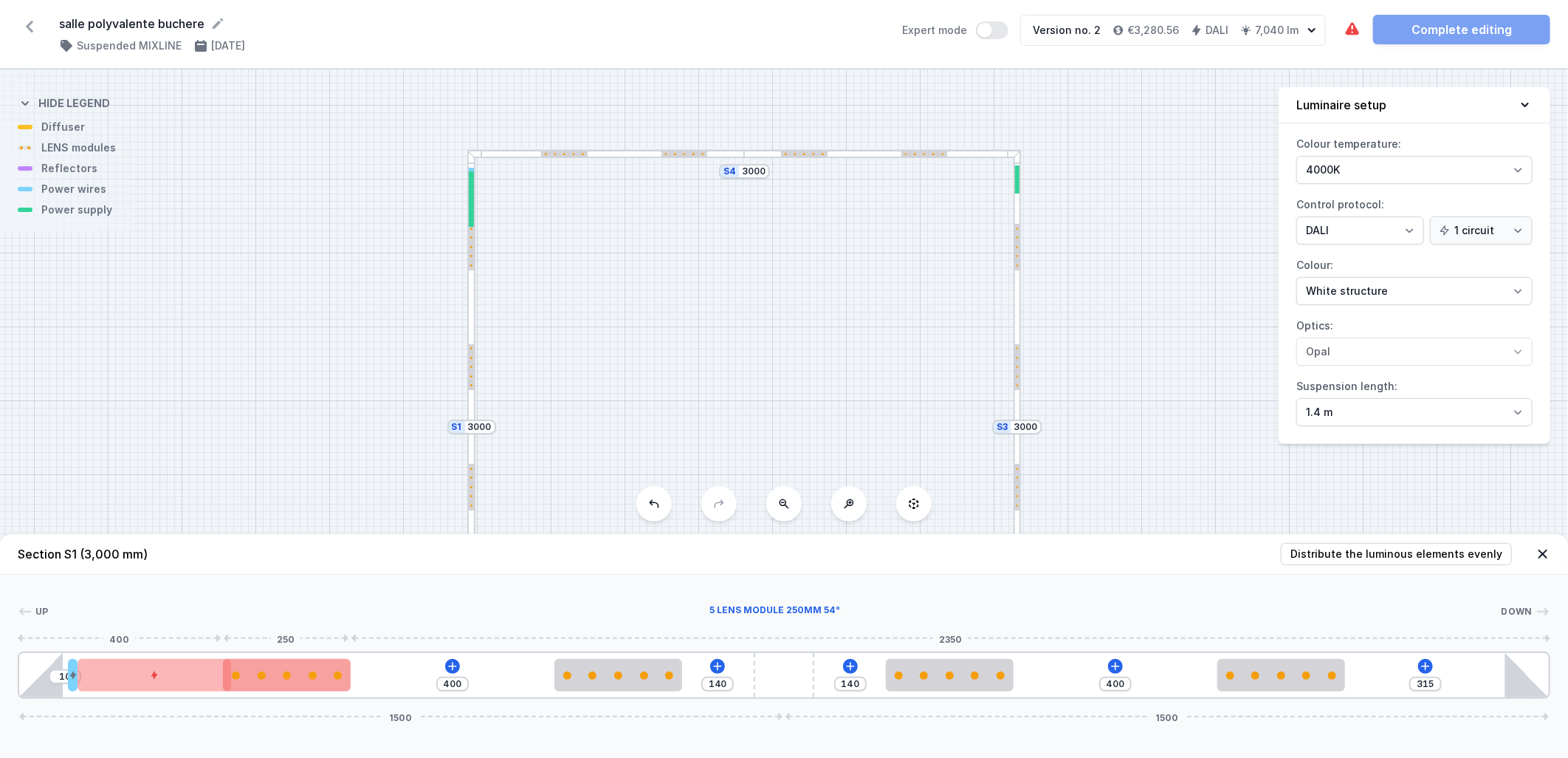
type input "385"
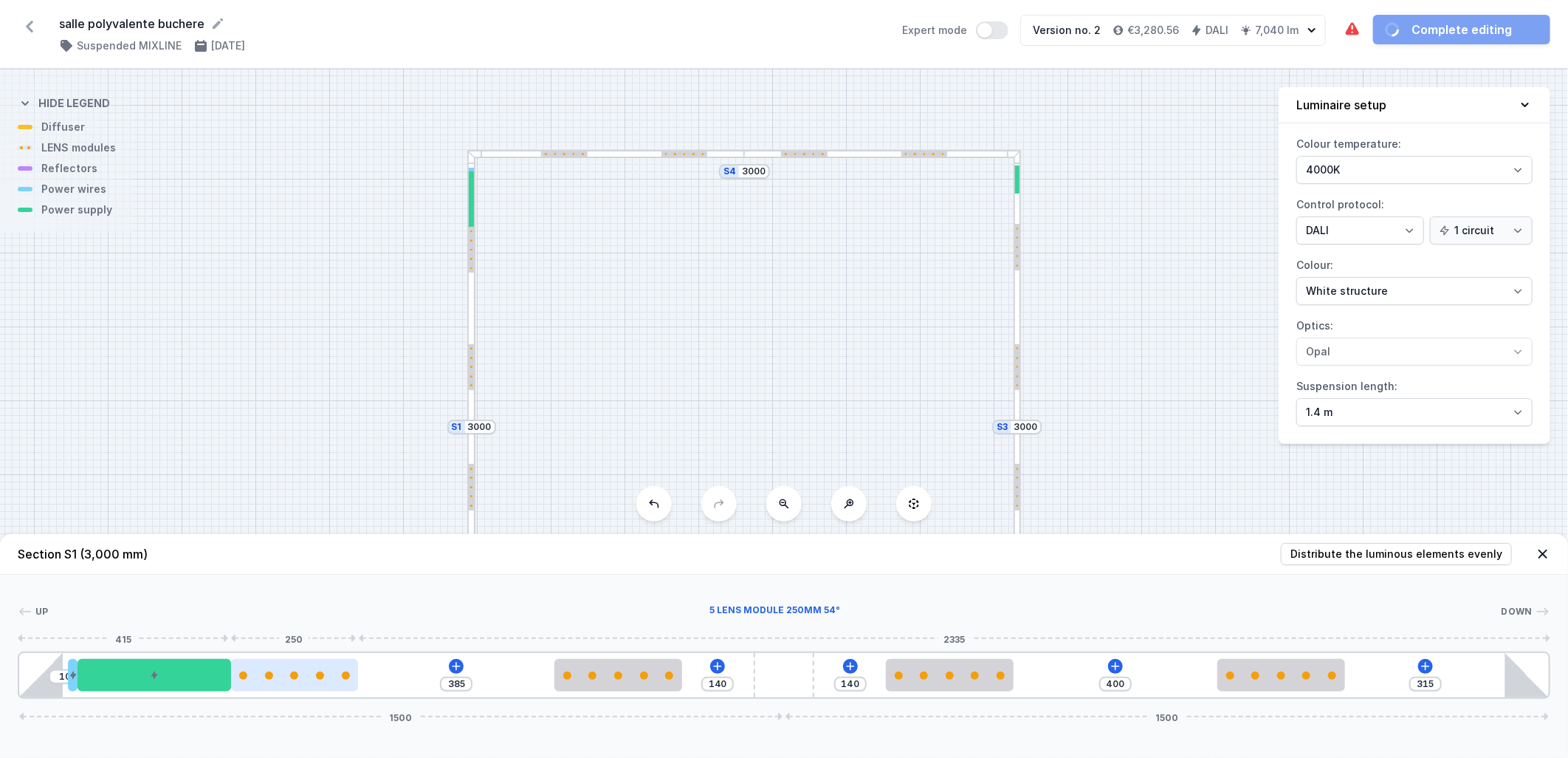
click at [311, 495] on div at bounding box center [295, 676] width 127 height 8
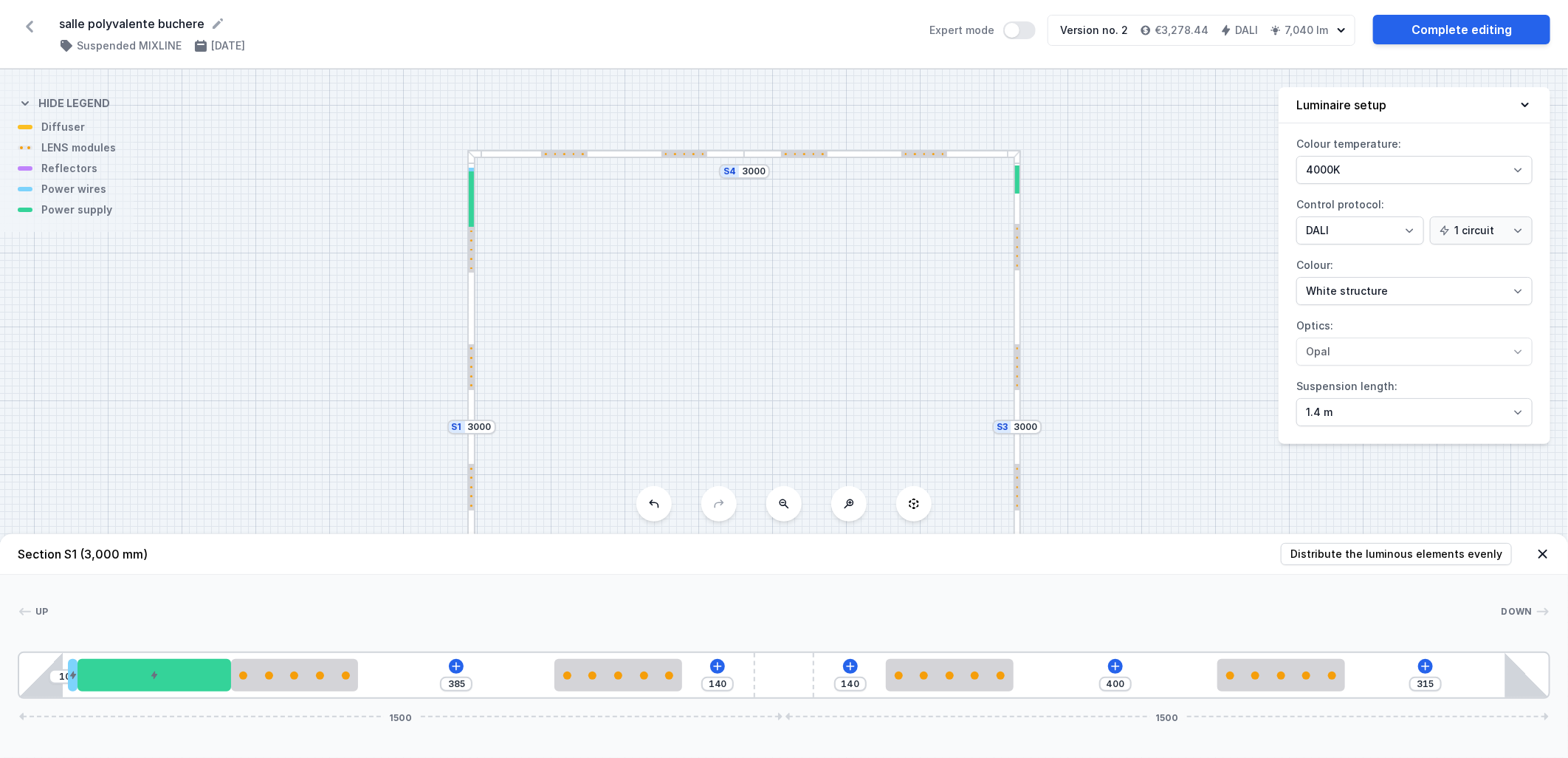
click at [783, 351] on div "S4 3000 S3 3000 S2 3000 S1 3000" at bounding box center [784, 414] width 1568 height 688
click at [783, 30] on link "Complete editing" at bounding box center [1461, 29] width 177 height 29
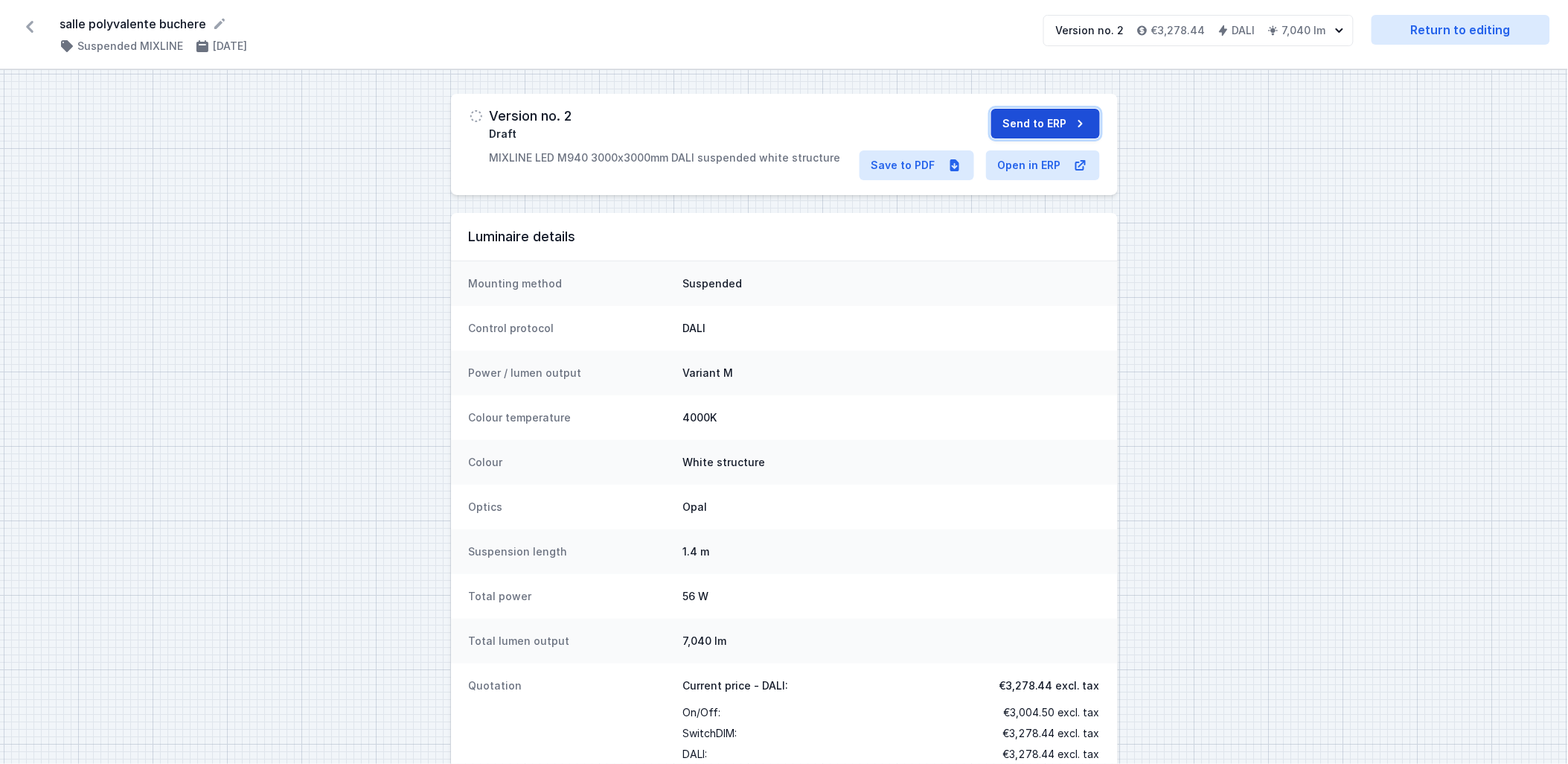
click at [789, 125] on button "Send to ERP" at bounding box center [1045, 124] width 109 height 30
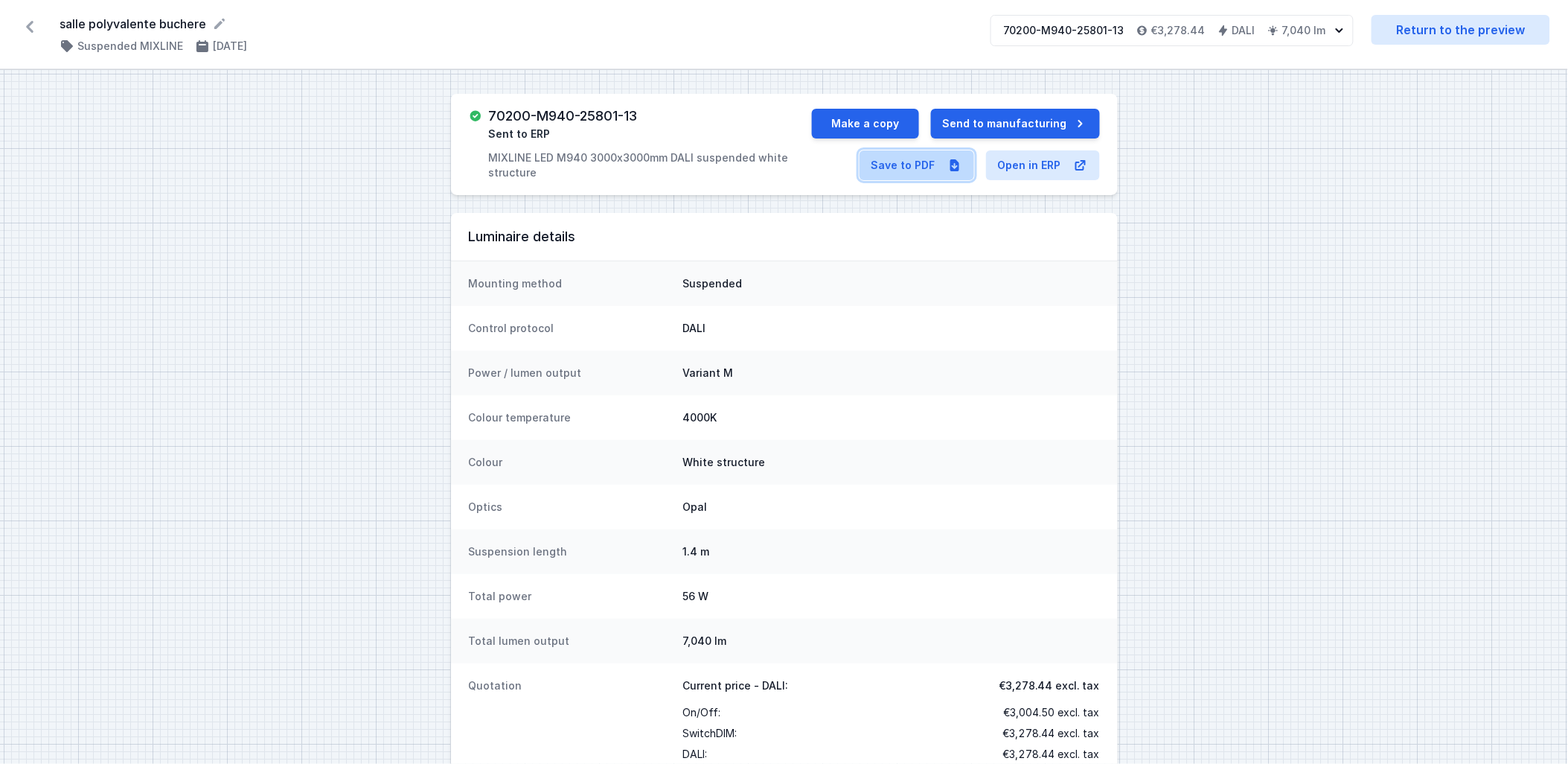
click at [789, 168] on link "Save to PDF" at bounding box center [917, 165] width 115 height 30
drag, startPoint x: 649, startPoint y: 117, endPoint x: 479, endPoint y: 126, distance: 170.2
click at [479, 126] on div "70200-M940-25801-13 Sent to ERP MIXLINE LED M940 3000x3000mm DALI suspended whi…" at bounding box center [640, 144] width 343 height 71
copy h3 "70200-M940-25801-13"
